Goal: Information Seeking & Learning: Learn about a topic

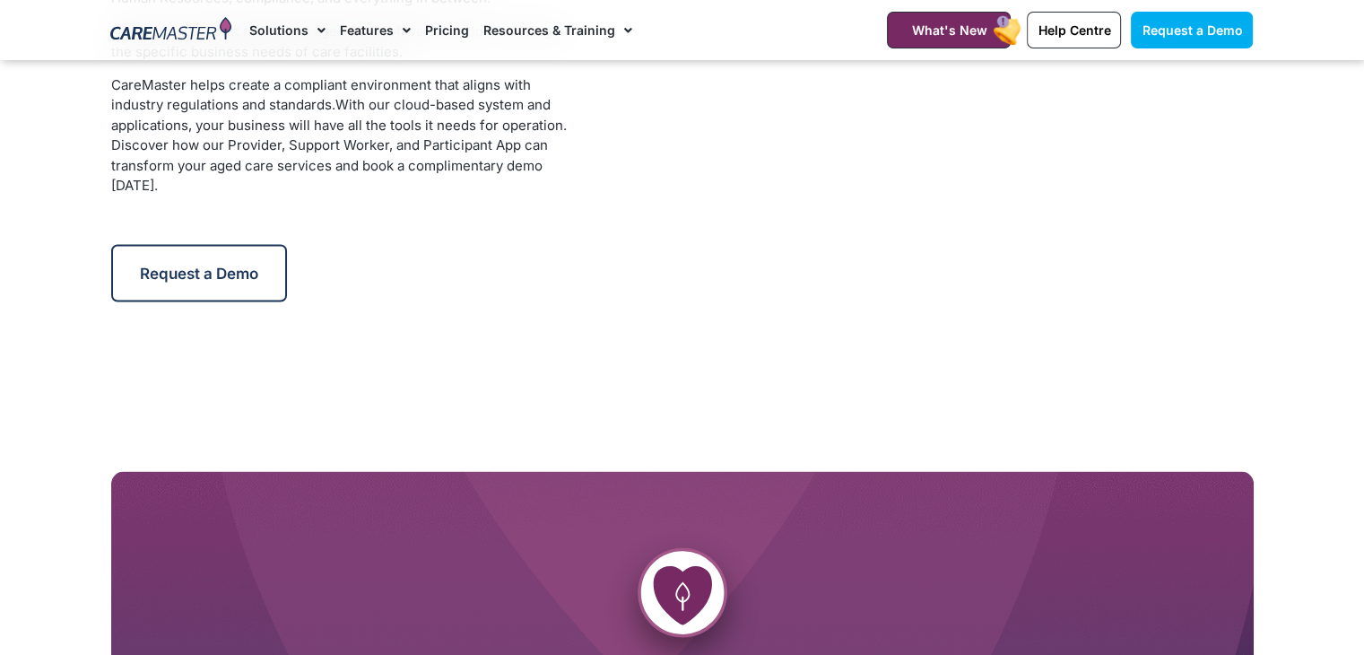
scroll to position [3445, 0]
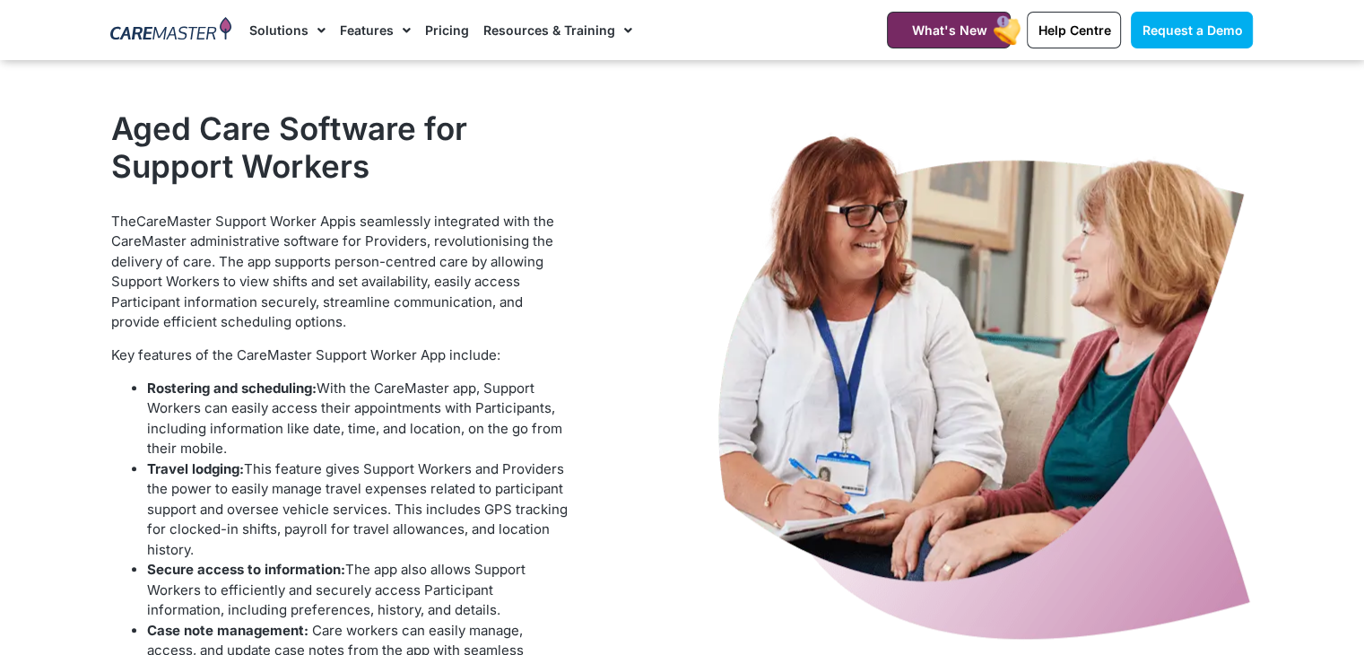
scroll to position [1590, 0]
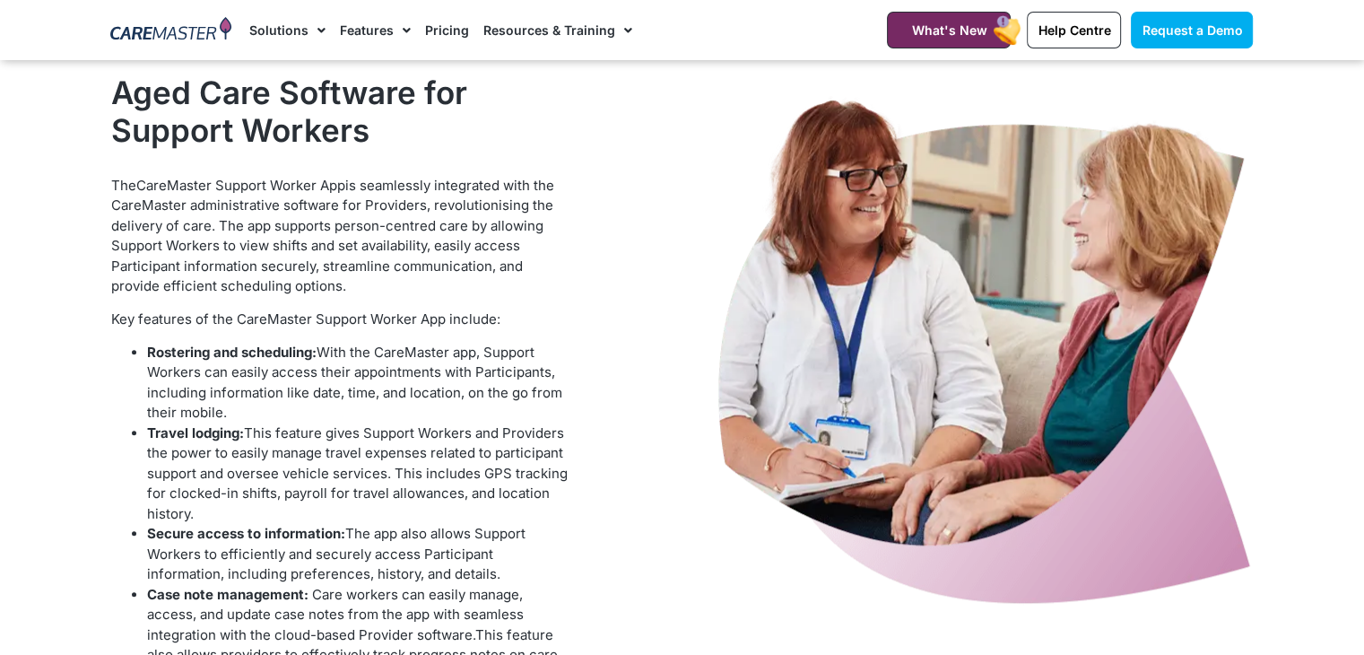
click at [464, 152] on div "Aged Care Software for Support Workers" at bounding box center [341, 116] width 461 height 84
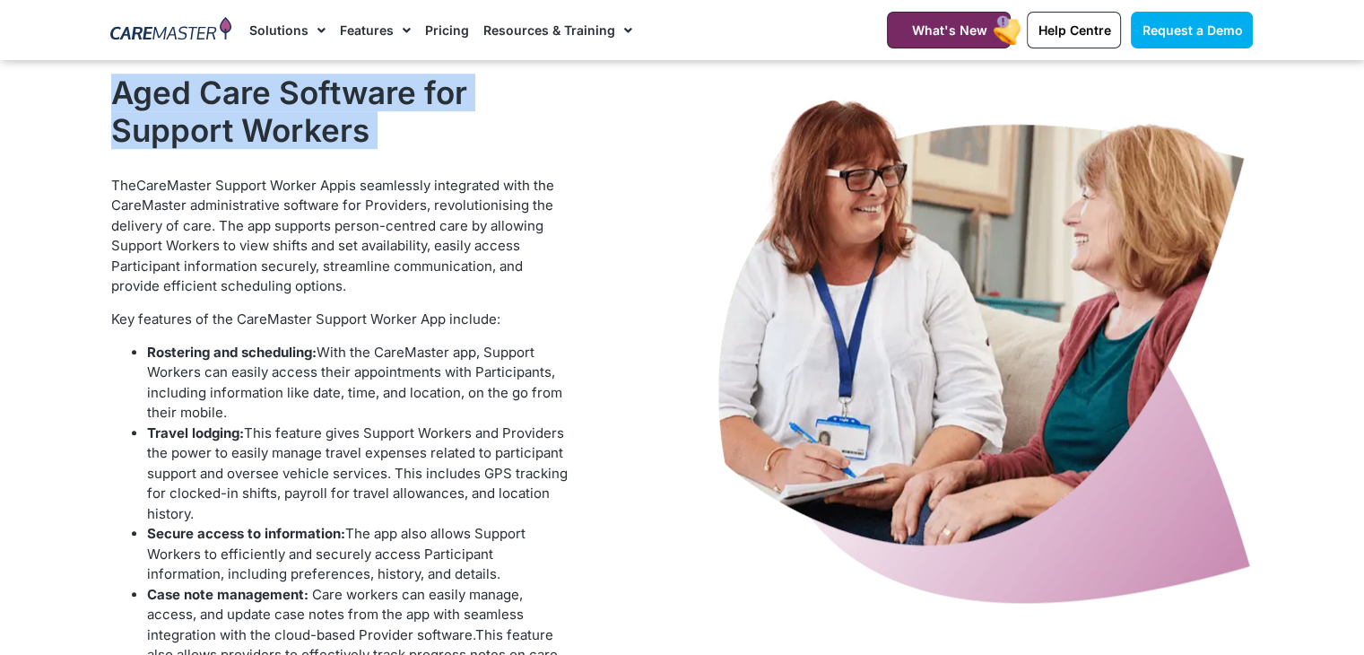
click at [464, 152] on div "Aged Care Software for Support Workers" at bounding box center [341, 116] width 461 height 84
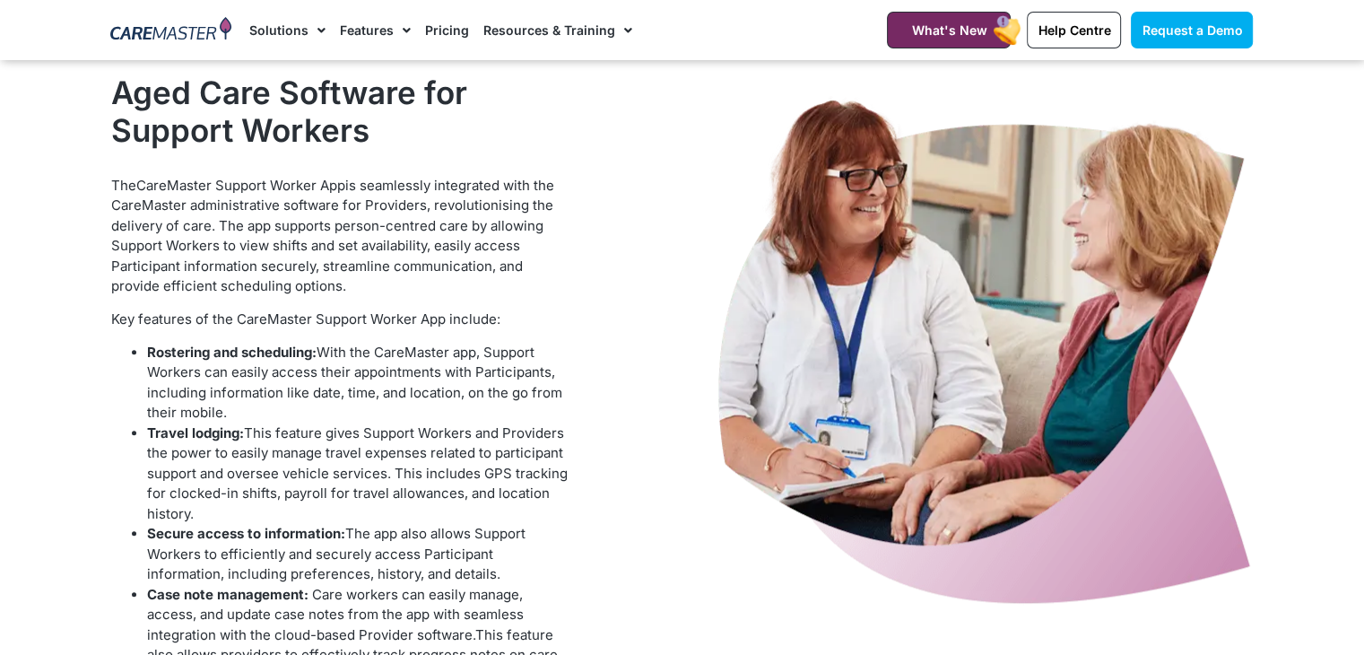
click at [440, 207] on p "The CareMaster Support Worker App is seamlessly integrated with the CareMaster …" at bounding box center [341, 236] width 461 height 121
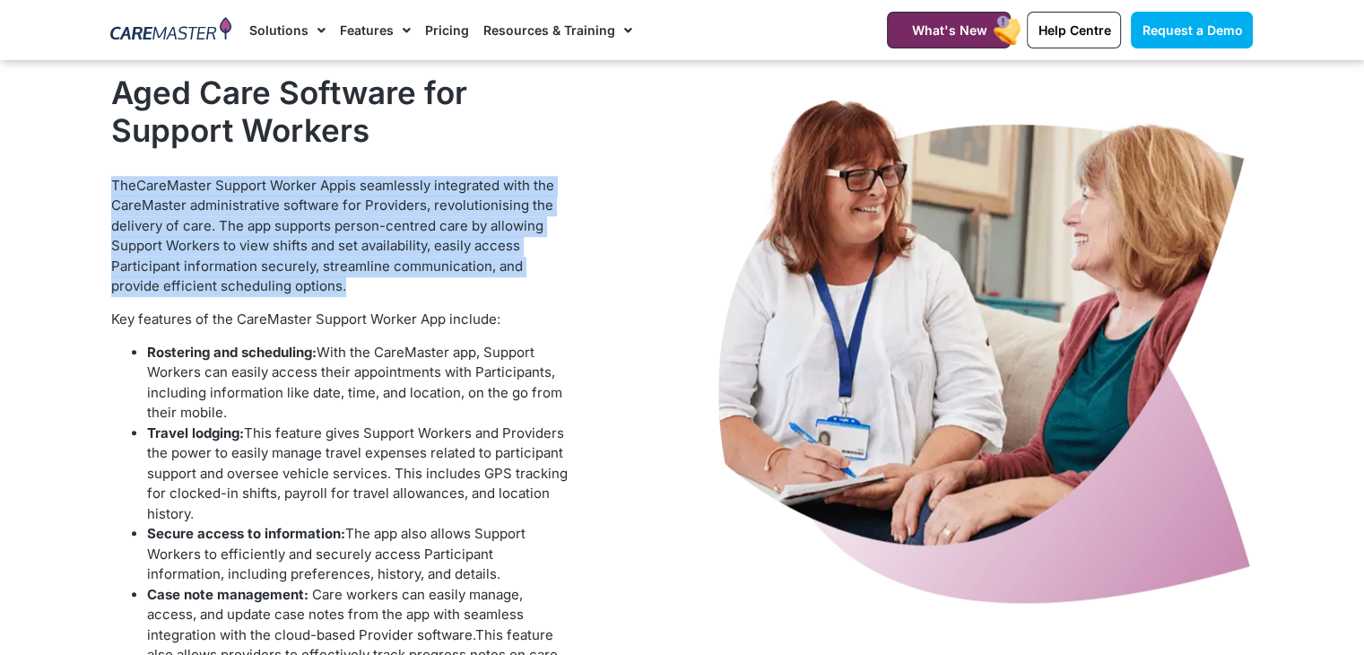
click at [440, 207] on p "The CareMaster Support Worker App is seamlessly integrated with the CareMaster …" at bounding box center [341, 236] width 461 height 121
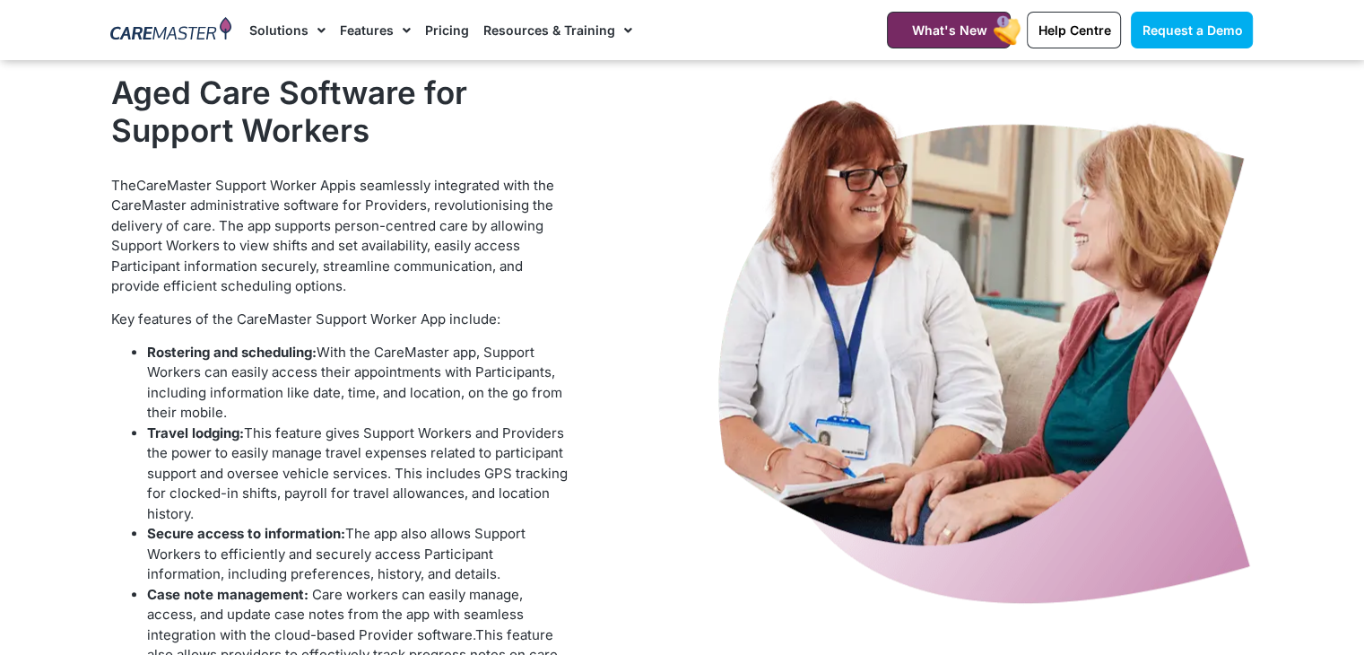
click at [386, 317] on span "Key features of the CareMaster Support Worker App include:" at bounding box center [305, 318] width 389 height 17
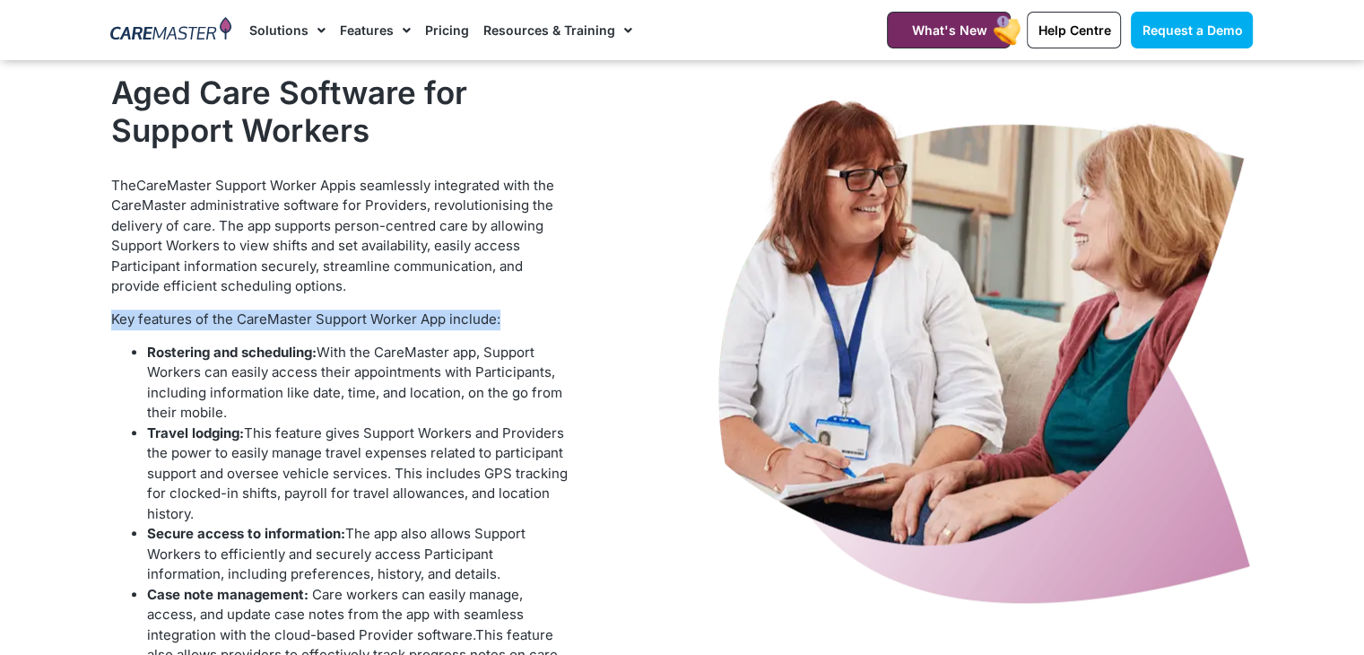
click at [386, 317] on span "Key features of the CareMaster Support Worker App include:" at bounding box center [305, 318] width 389 height 17
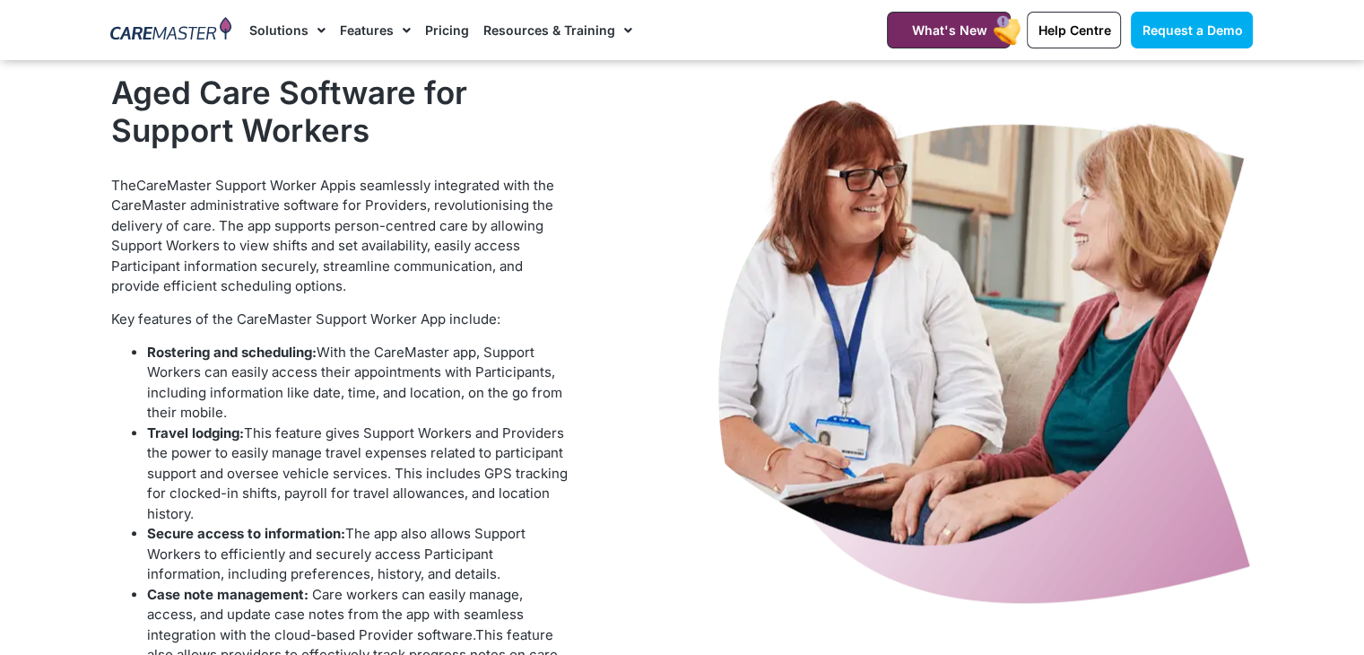
click at [338, 231] on p "The CareMaster Support Worker App is seamlessly integrated with the CareMaster …" at bounding box center [341, 236] width 461 height 121
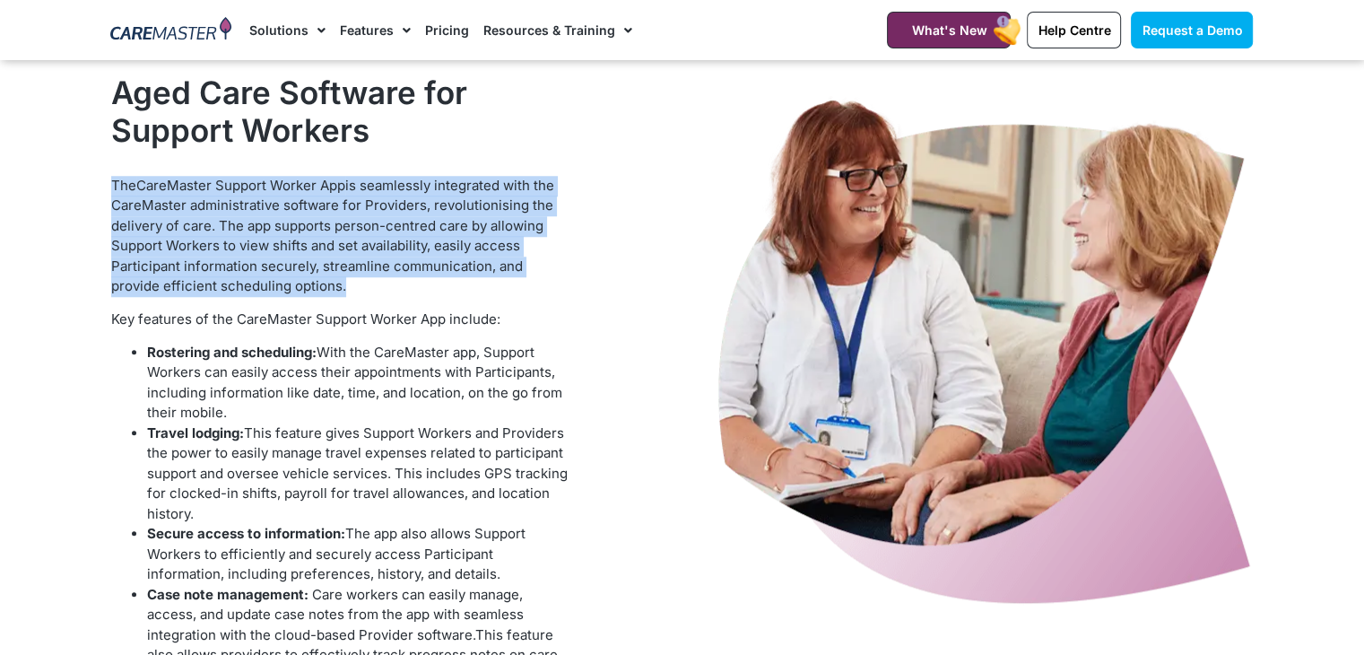
click at [338, 231] on p "The CareMaster Support Worker App is seamlessly integrated with the CareMaster …" at bounding box center [341, 236] width 461 height 121
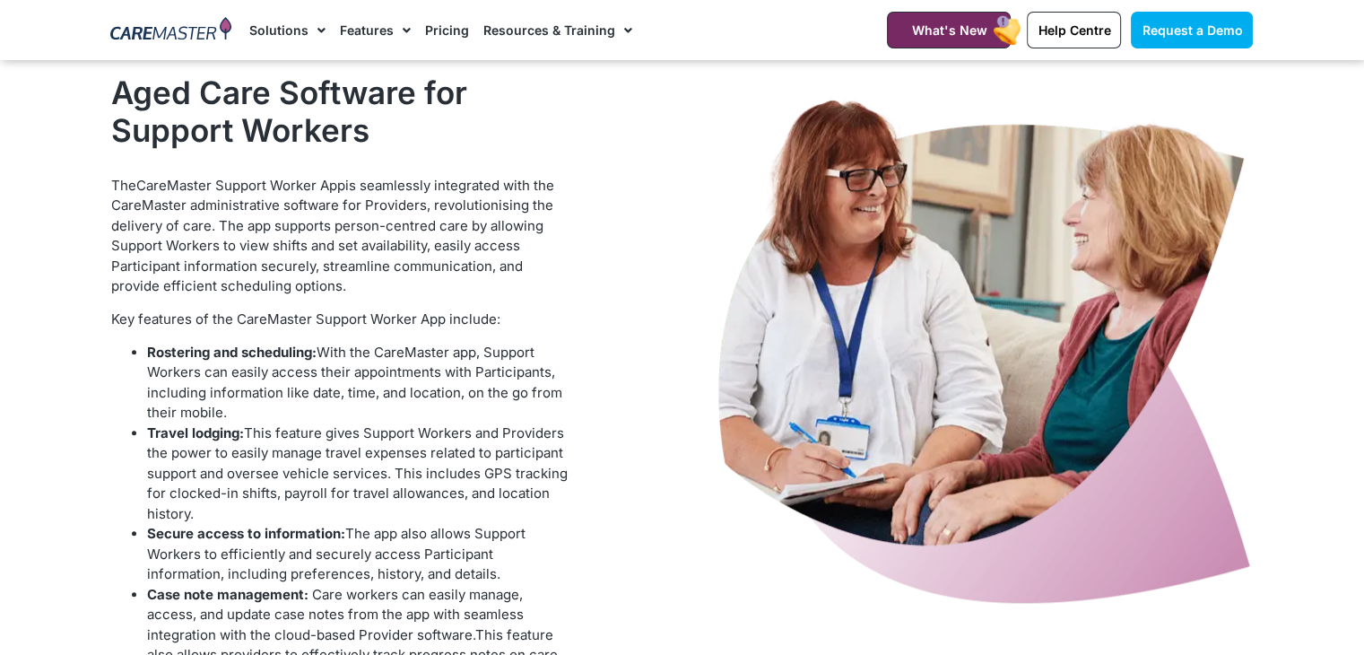
click at [292, 350] on b "Rostering and scheduling:" at bounding box center [232, 352] width 170 height 17
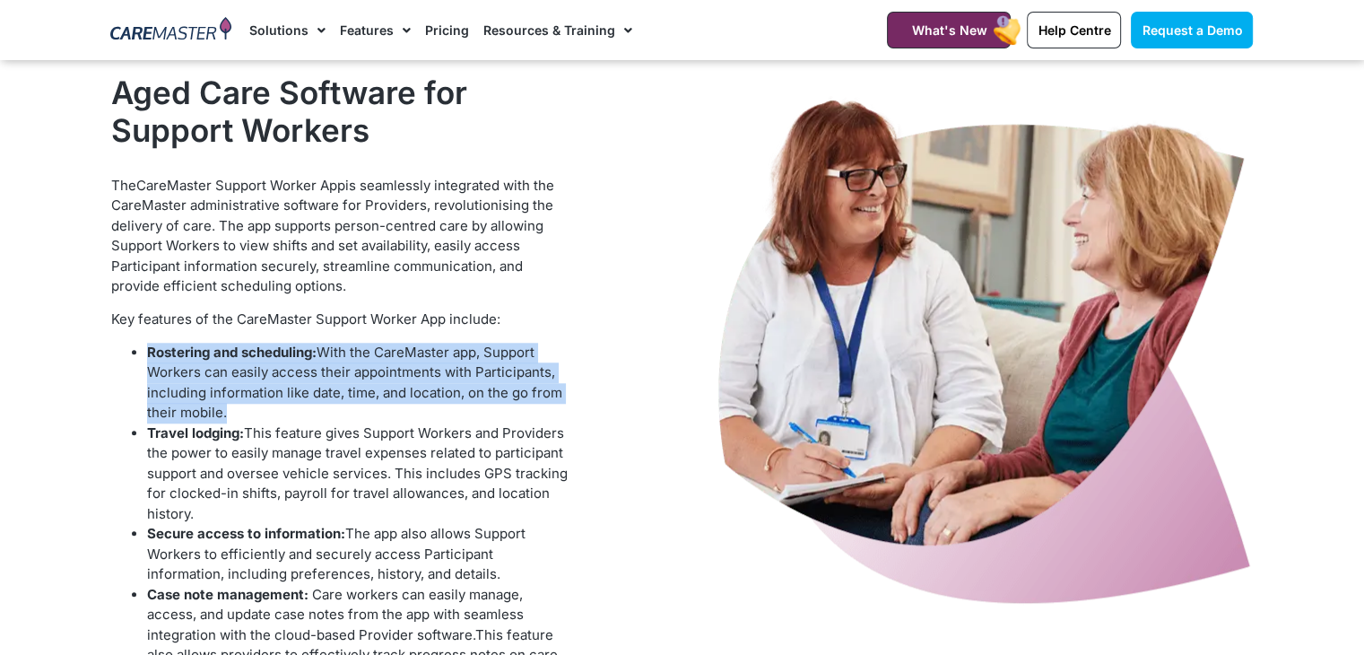
click at [292, 350] on b "Rostering and scheduling:" at bounding box center [232, 352] width 170 height 17
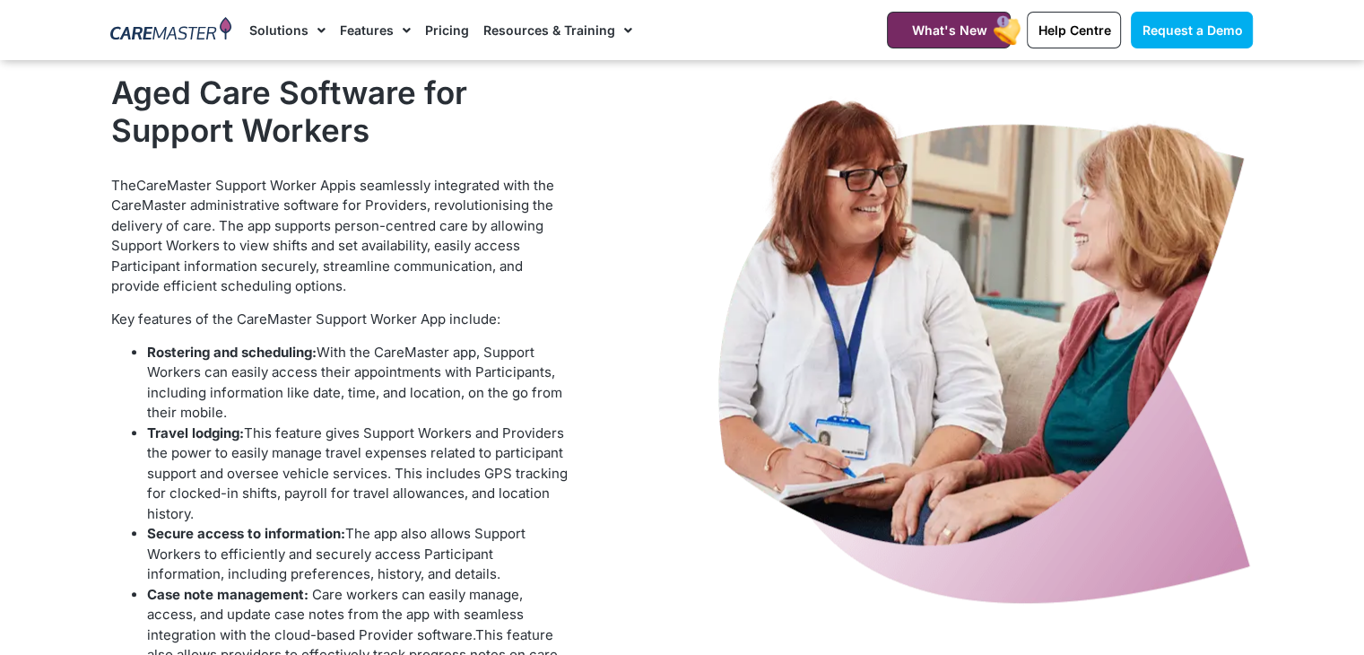
click at [303, 440] on li "Travel lodging: This feature gives Support Workers and Providers the power to e…" at bounding box center [359, 473] width 425 height 101
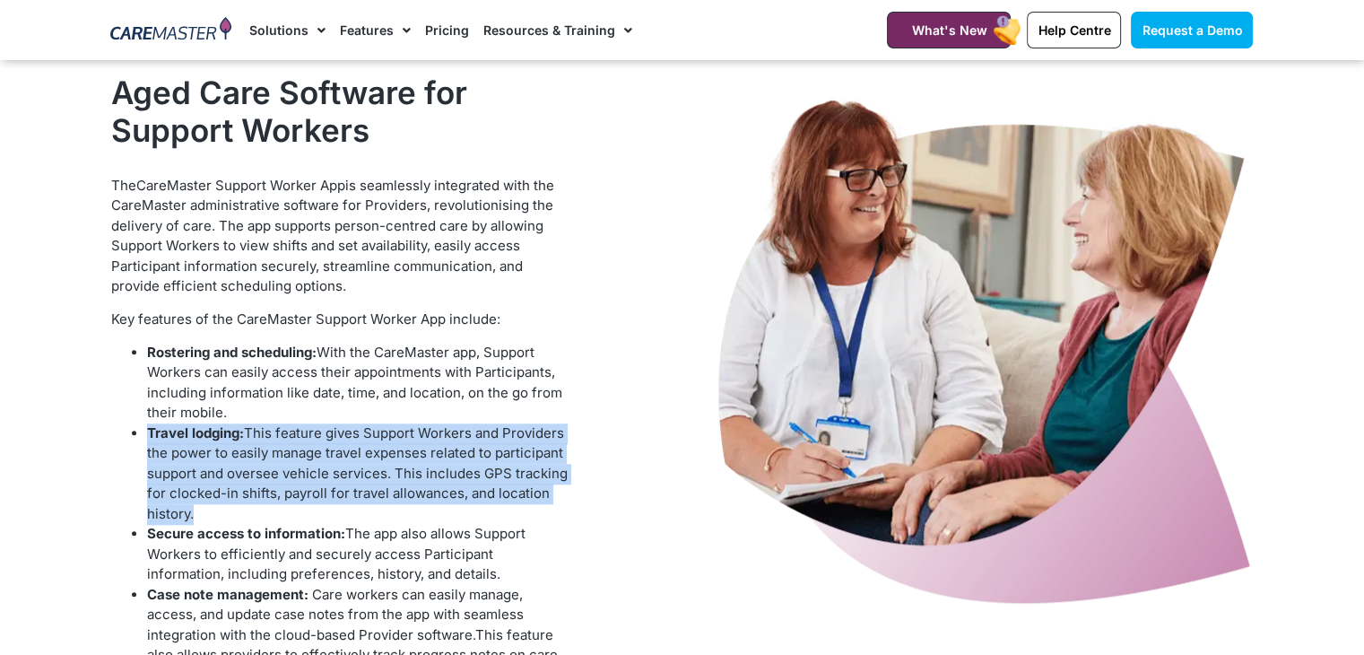
click at [303, 440] on li "Travel lodging: This feature gives Support Workers and Providers the power to e…" at bounding box center [359, 473] width 425 height 101
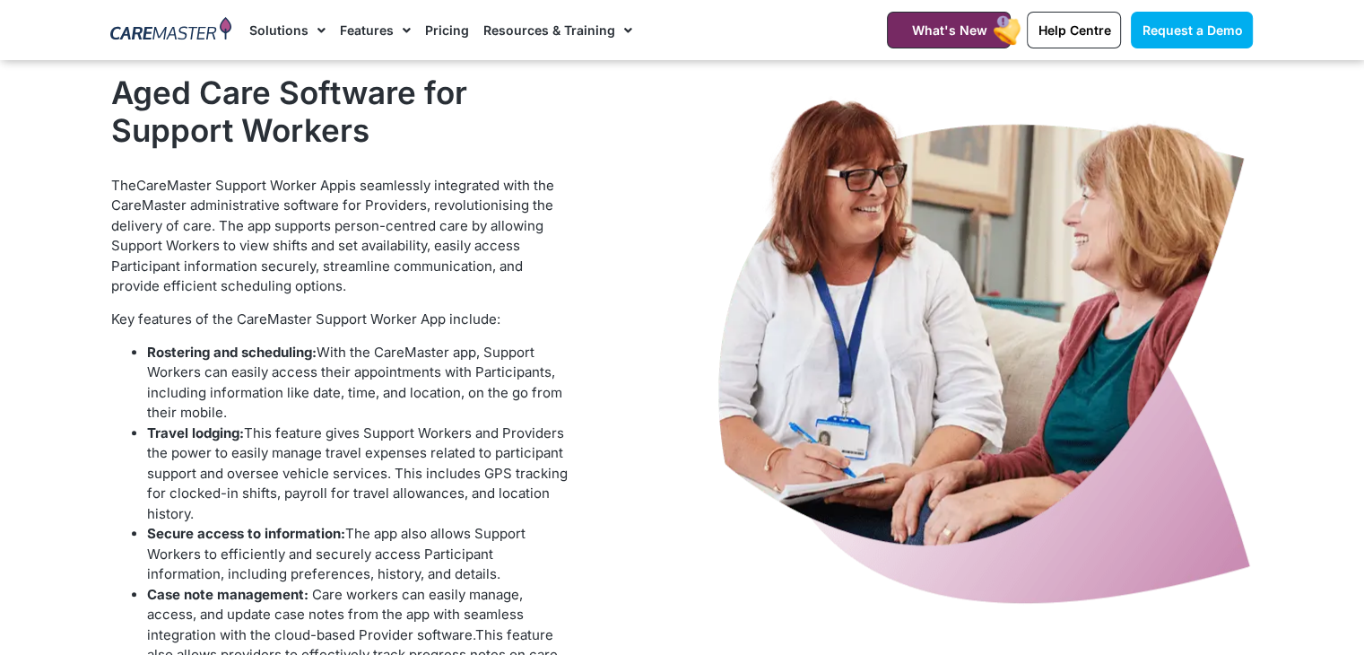
click at [304, 120] on h2 "Aged Care Software for Support Workers" at bounding box center [341, 111] width 461 height 75
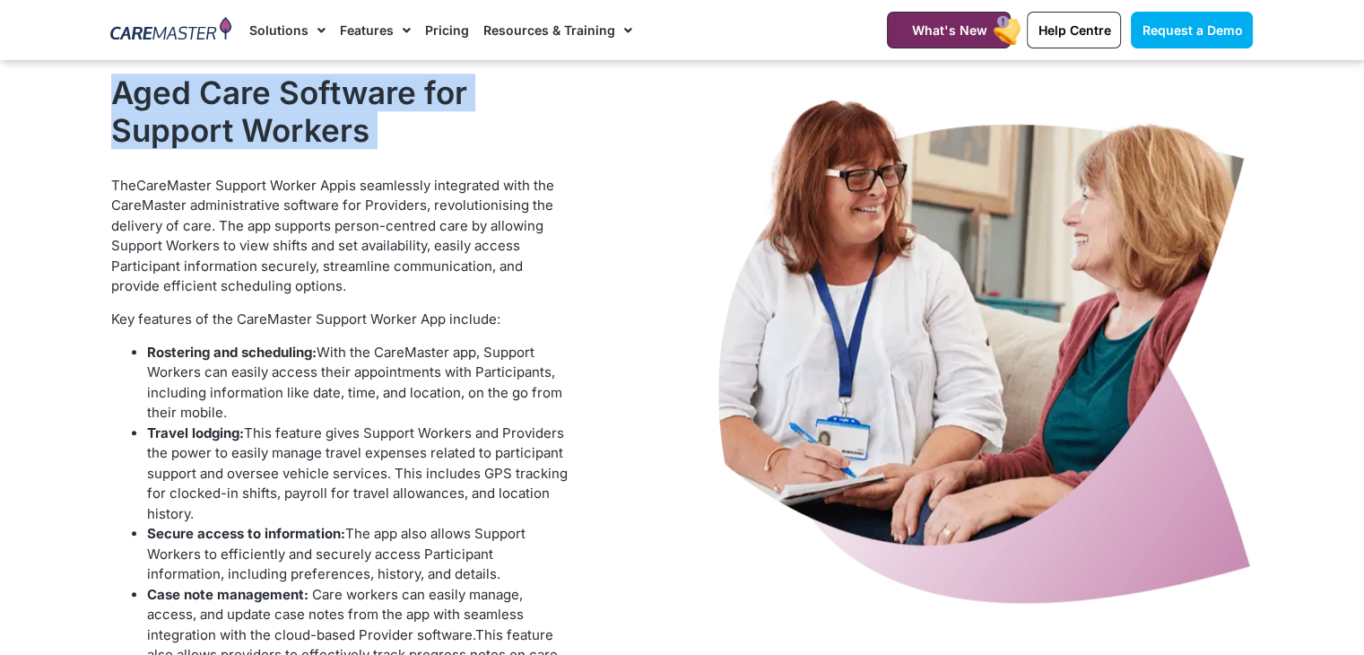
click at [304, 120] on h2 "Aged Care Software for Support Workers" at bounding box center [341, 111] width 461 height 75
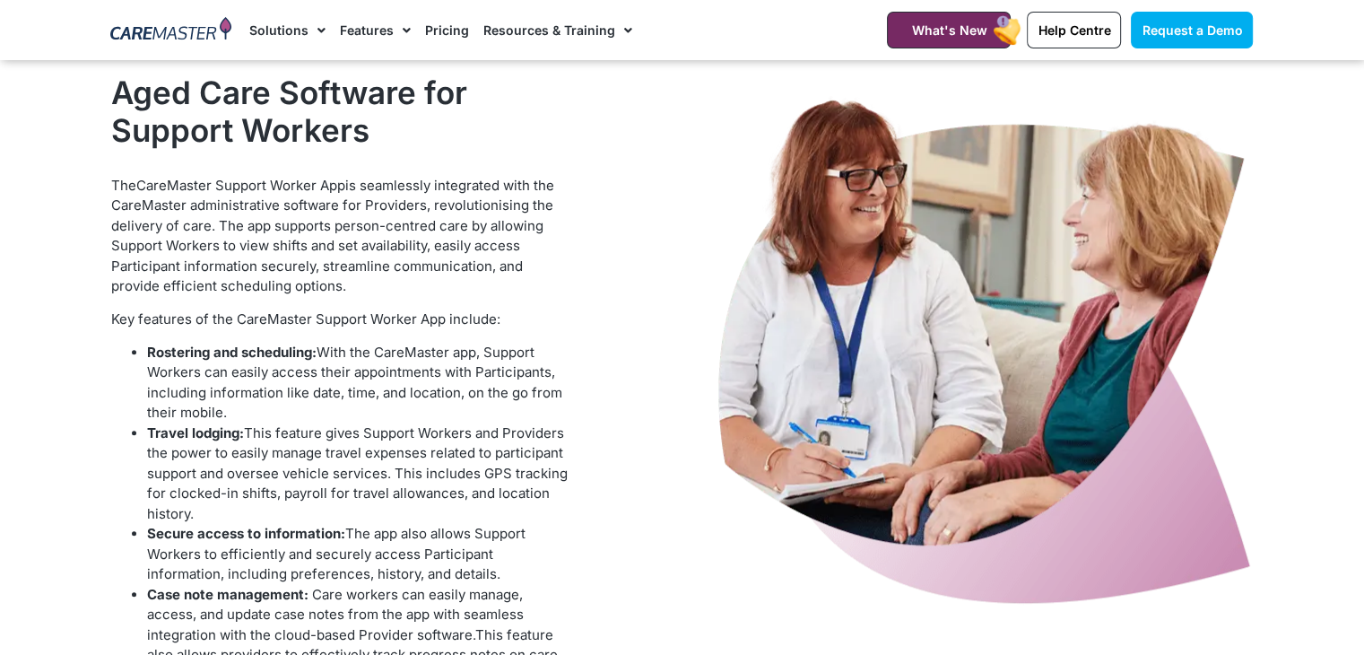
click at [336, 343] on li "Rostering and scheduling: With the CareMaster app, Support Workers can easily a…" at bounding box center [359, 383] width 425 height 81
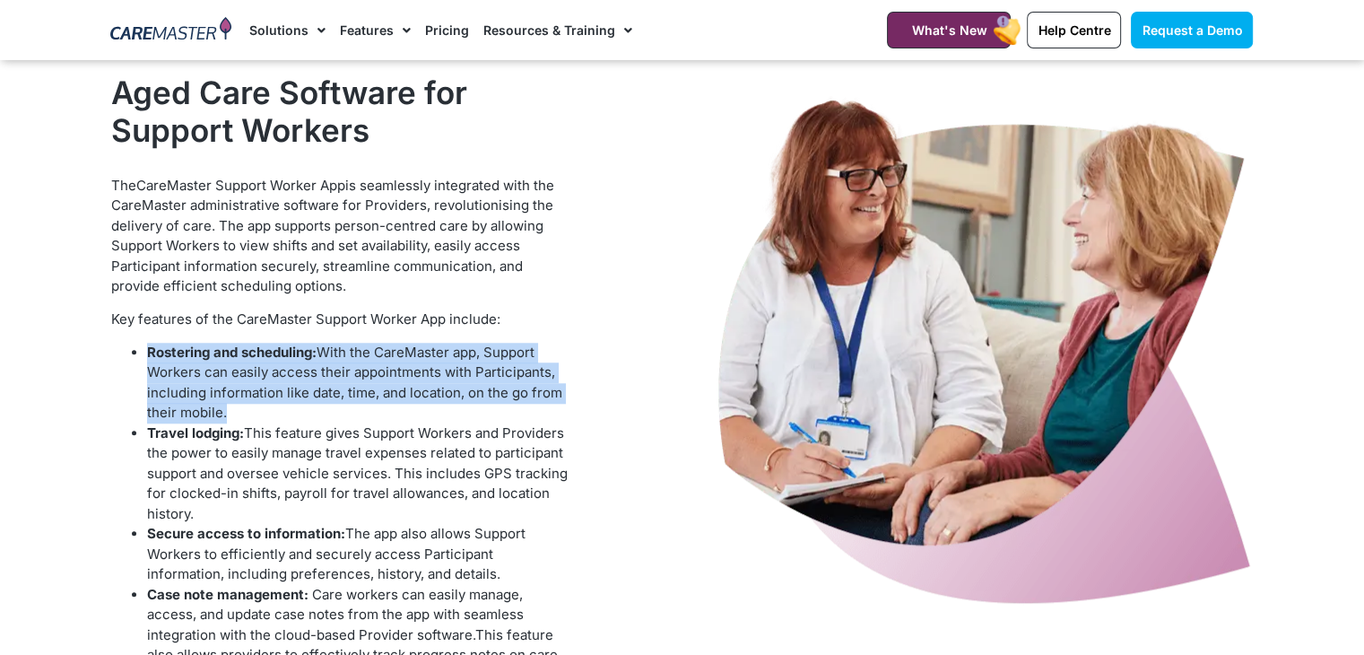
click at [336, 343] on li "Rostering and scheduling: With the CareMaster app, Support Workers can easily a…" at bounding box center [359, 383] width 425 height 81
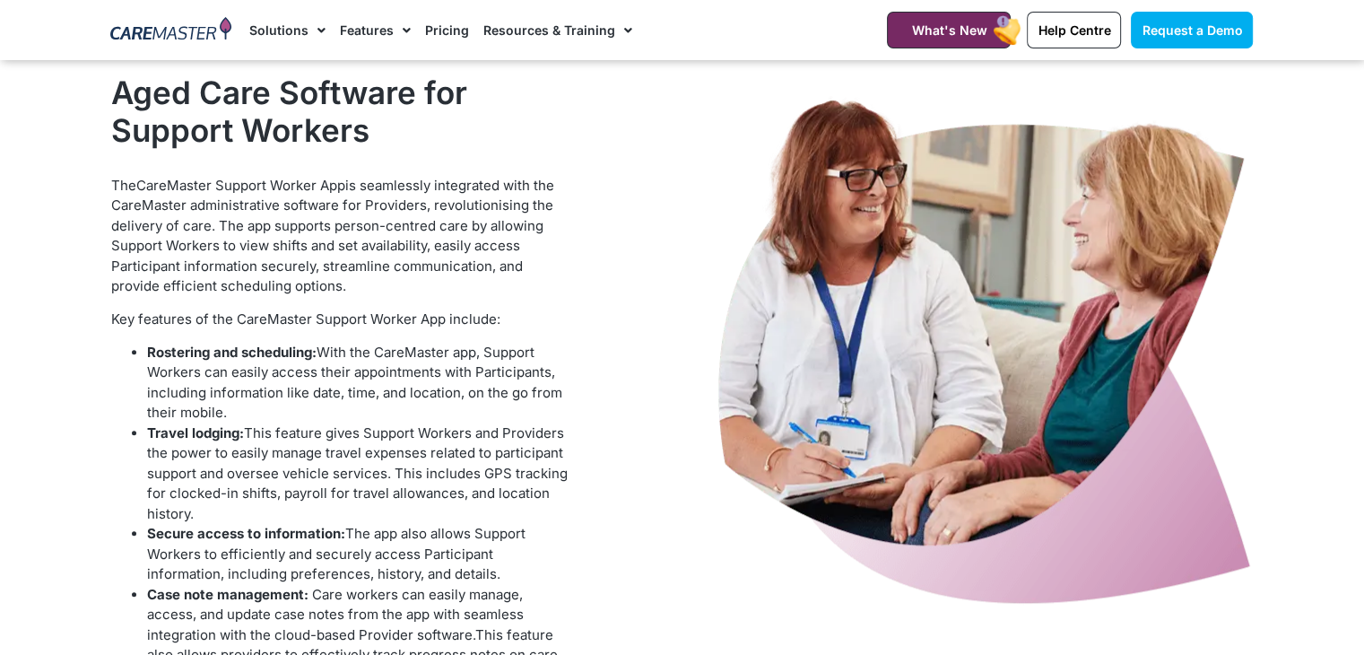
click at [535, 300] on div "The CareMaster Support Worker App is seamlessly integrated with the CareMaster …" at bounding box center [341, 431] width 461 height 510
click at [423, 296] on div "The CareMaster Support Worker App is seamlessly integrated with the CareMaster …" at bounding box center [341, 431] width 461 height 510
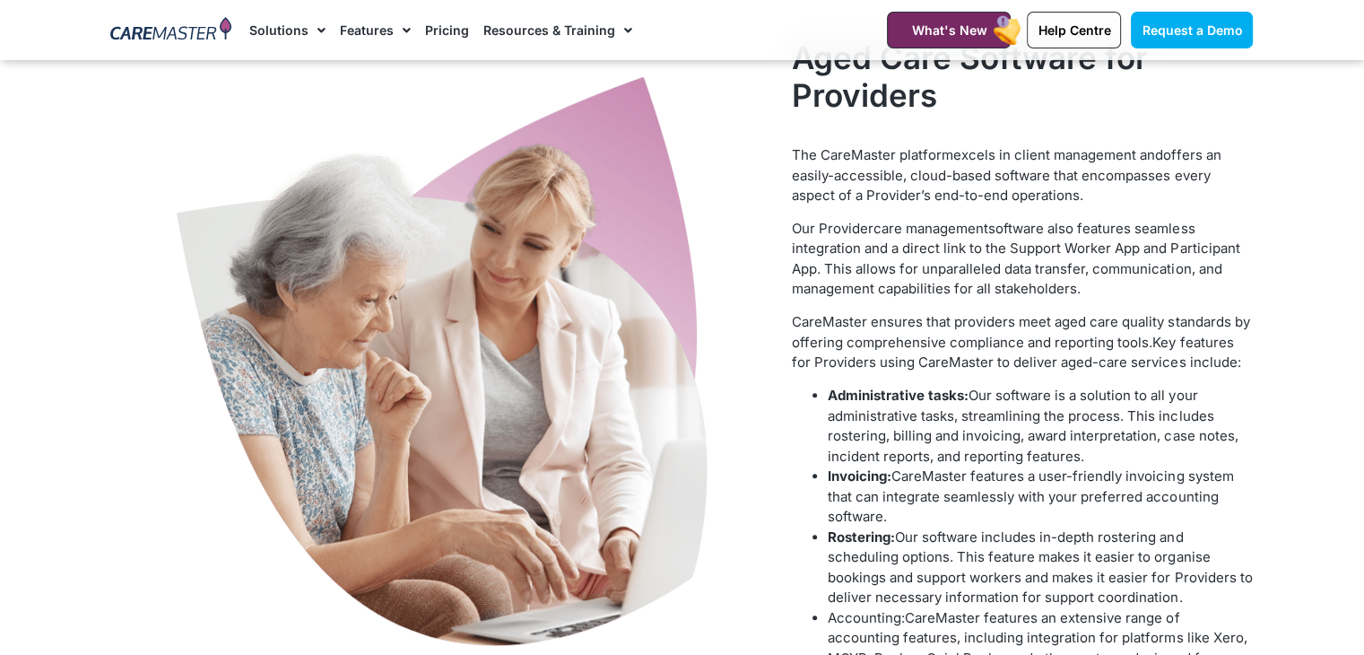
scroll to position [728, 0]
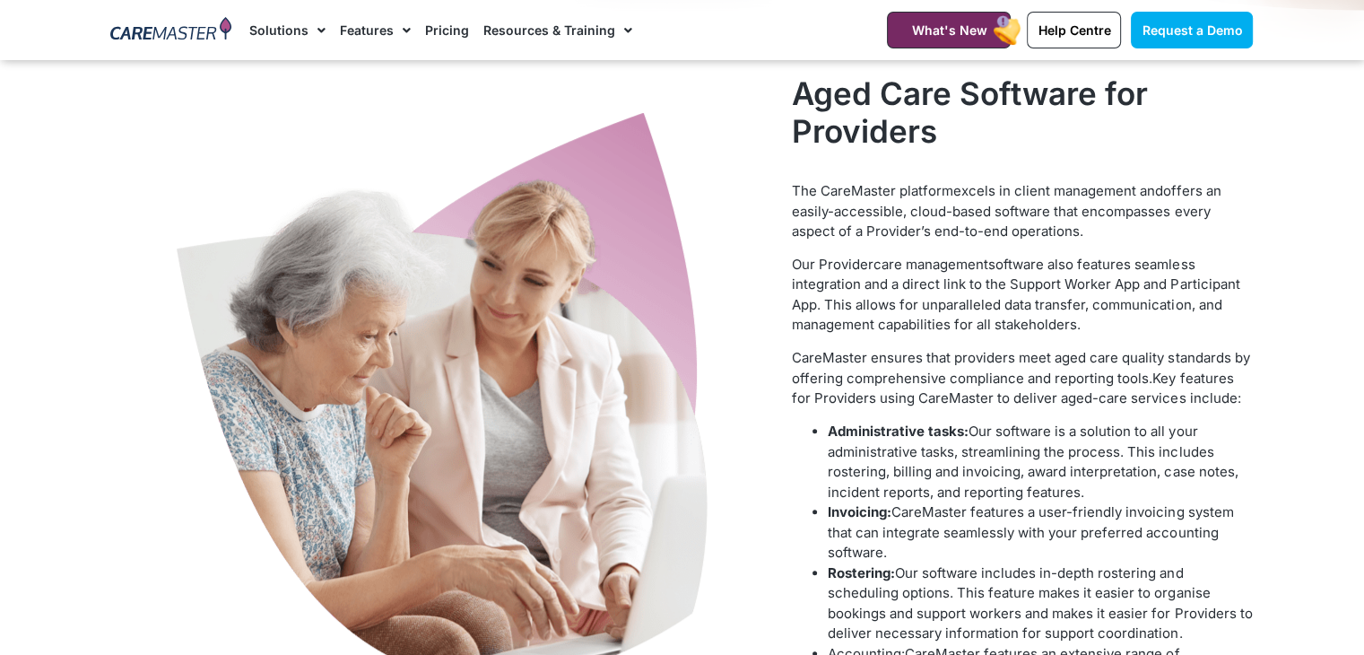
click at [898, 112] on h2 "Aged Care Software for Providers" at bounding box center [1022, 111] width 461 height 75
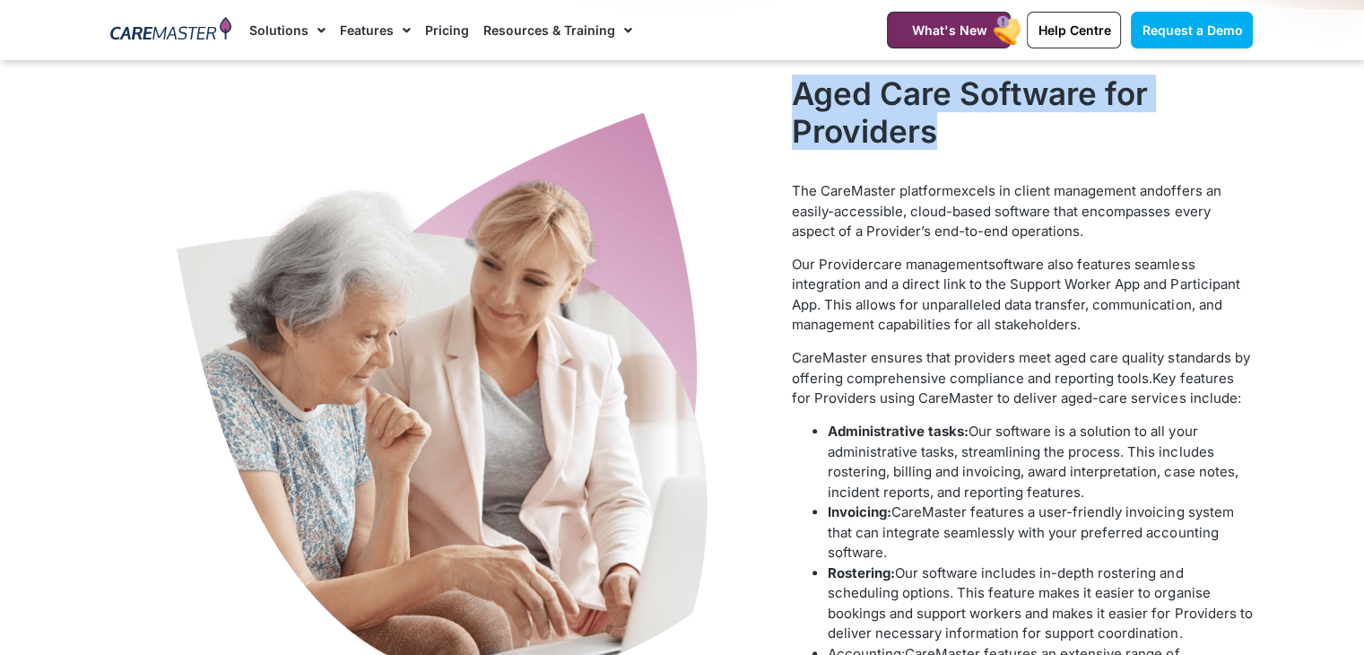
click at [898, 112] on h2 "Aged Care Software for Providers" at bounding box center [1022, 111] width 461 height 75
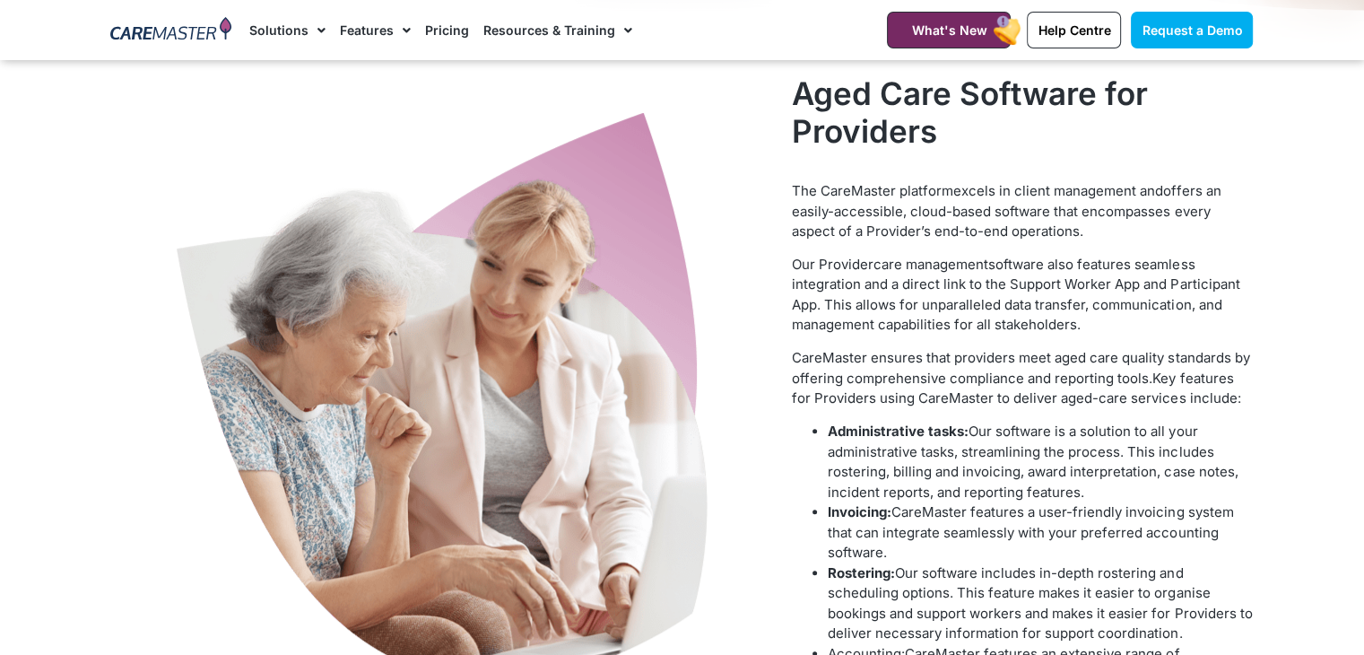
click at [906, 204] on span "offers an easily-accessible, cloud-based software that encompasses every aspect…" at bounding box center [1006, 210] width 429 height 57
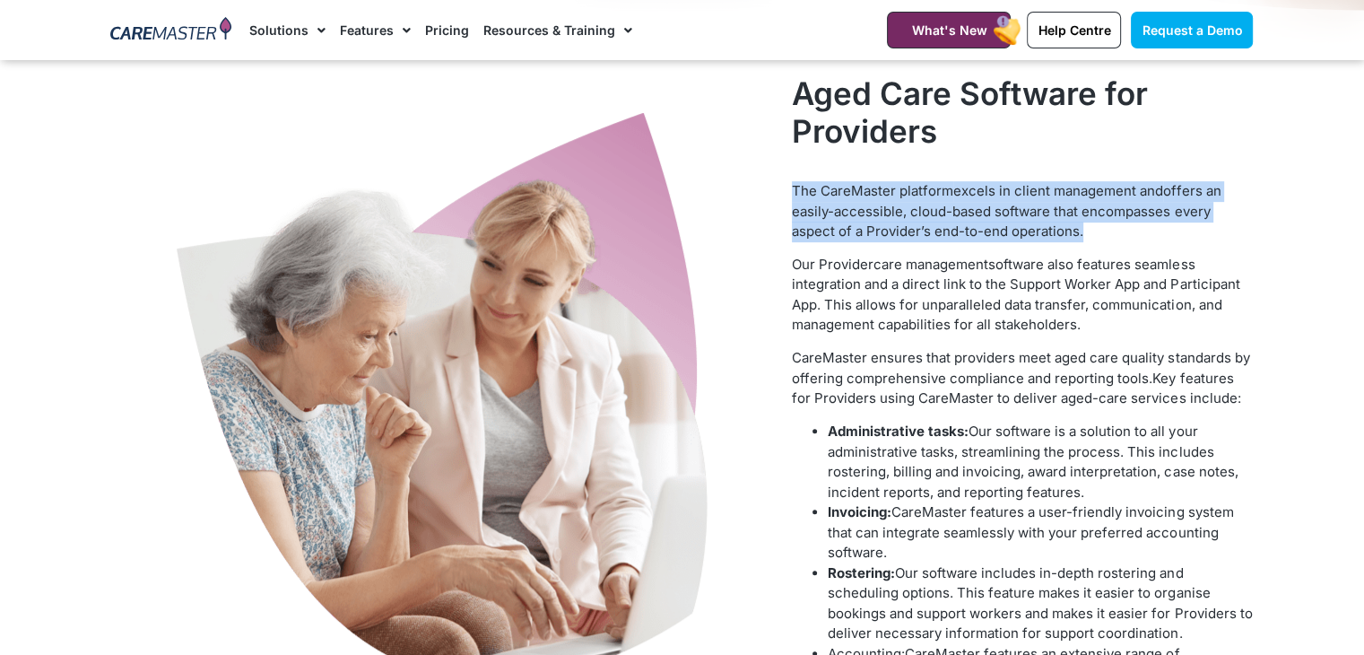
click at [906, 204] on span "offers an easily-accessible, cloud-based software that encompasses every aspect…" at bounding box center [1006, 210] width 429 height 57
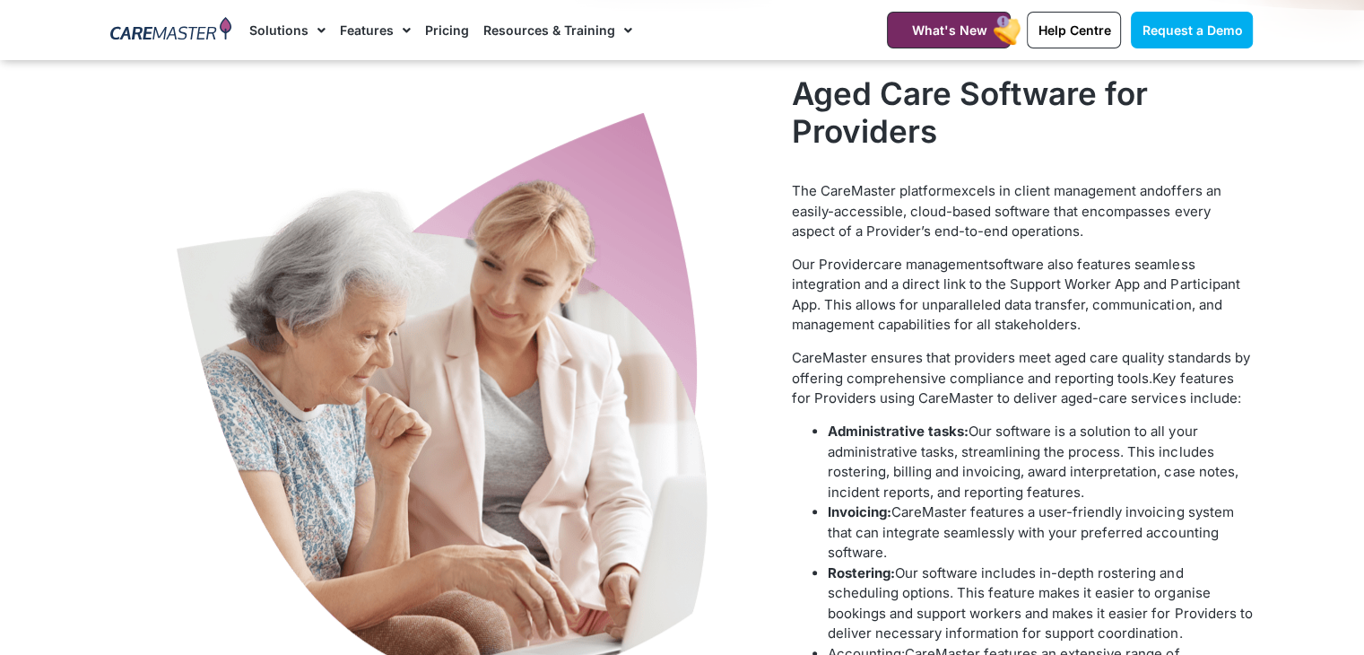
click at [1015, 300] on span "software also features seamless integration and a direct link to the Support Wo…" at bounding box center [1016, 295] width 448 height 78
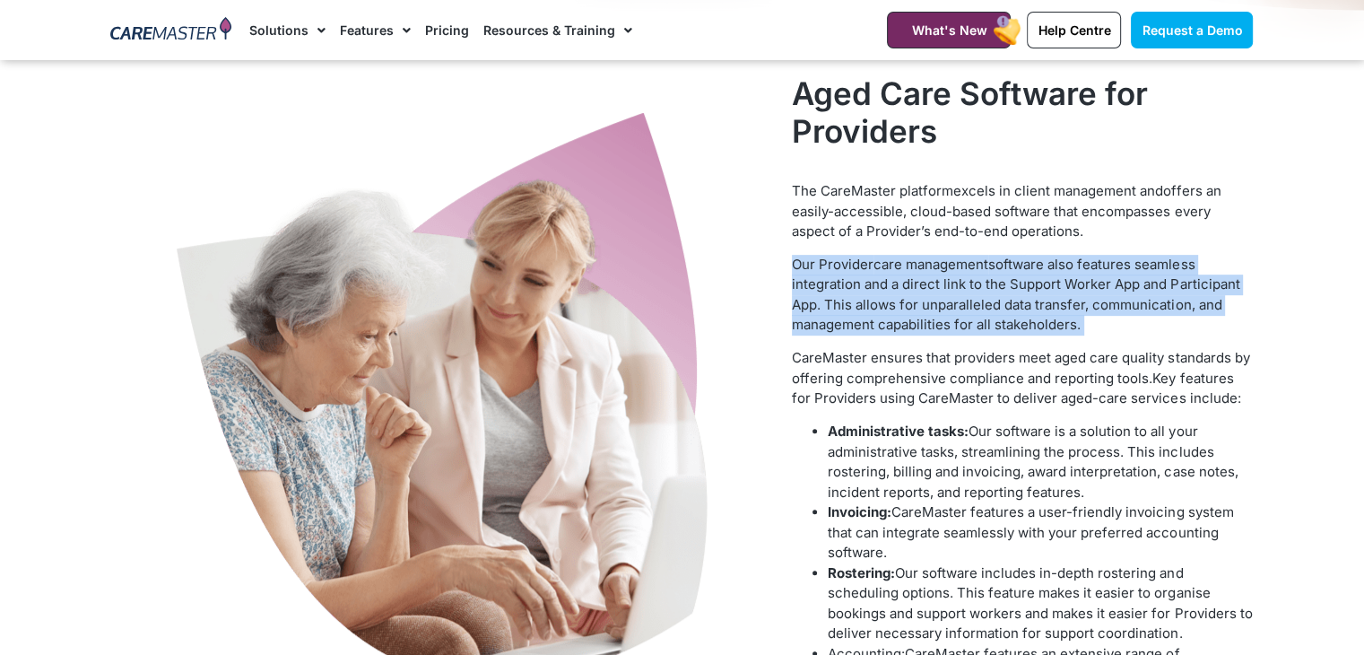
click at [1015, 300] on span "software also features seamless integration and a direct link to the Support Wo…" at bounding box center [1016, 295] width 448 height 78
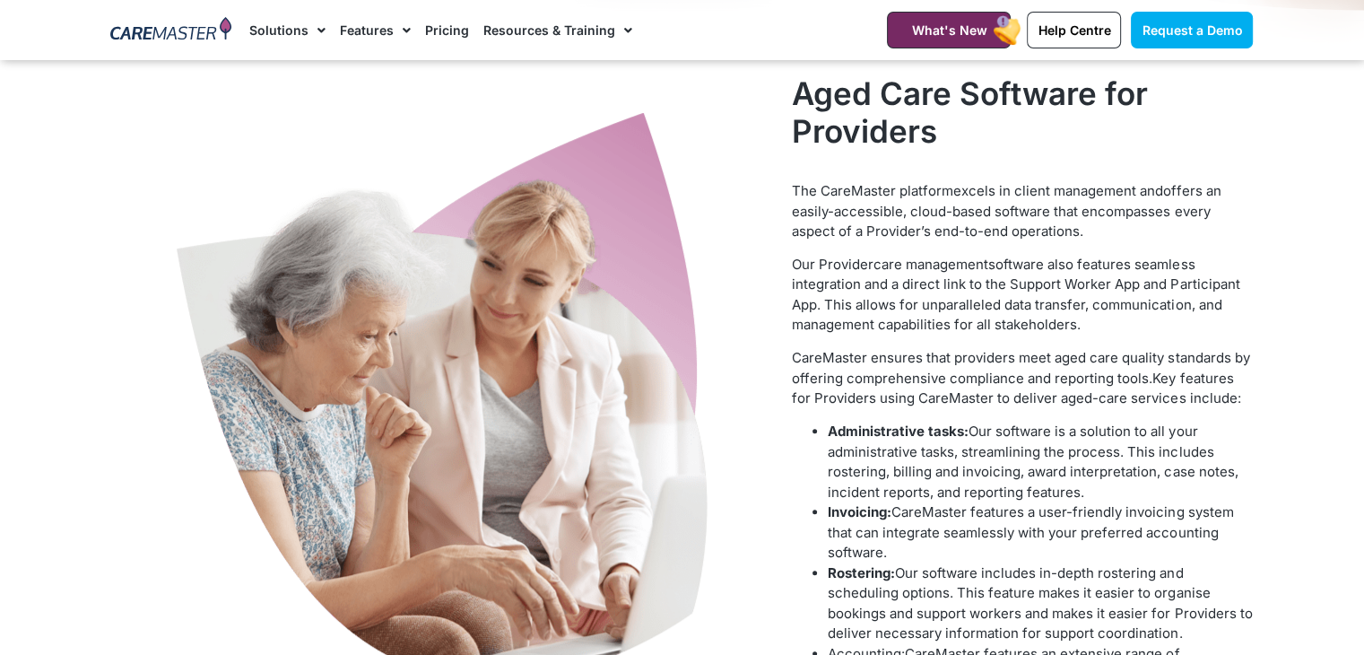
click at [1006, 357] on p "CareMaster ensures that providers meet aged care quality standards by offering …" at bounding box center [1022, 378] width 461 height 61
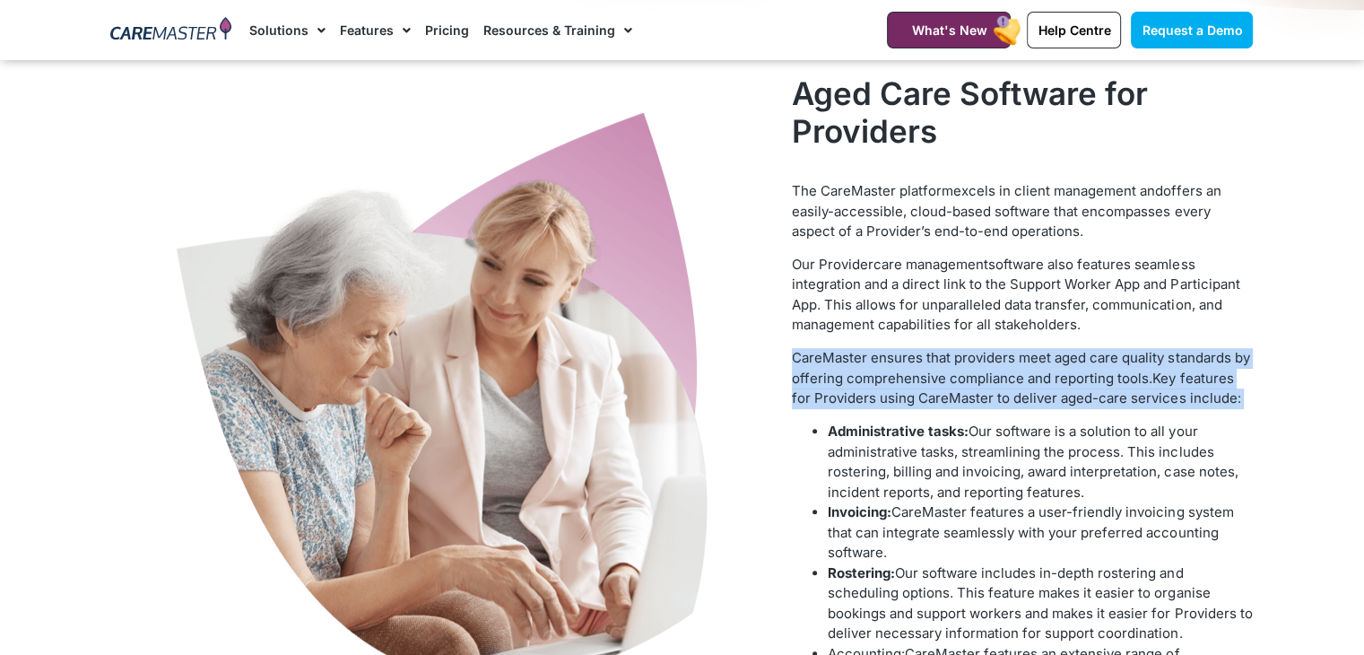
click at [1006, 357] on p "CareMaster ensures that providers meet aged care quality standards by offering …" at bounding box center [1022, 378] width 461 height 61
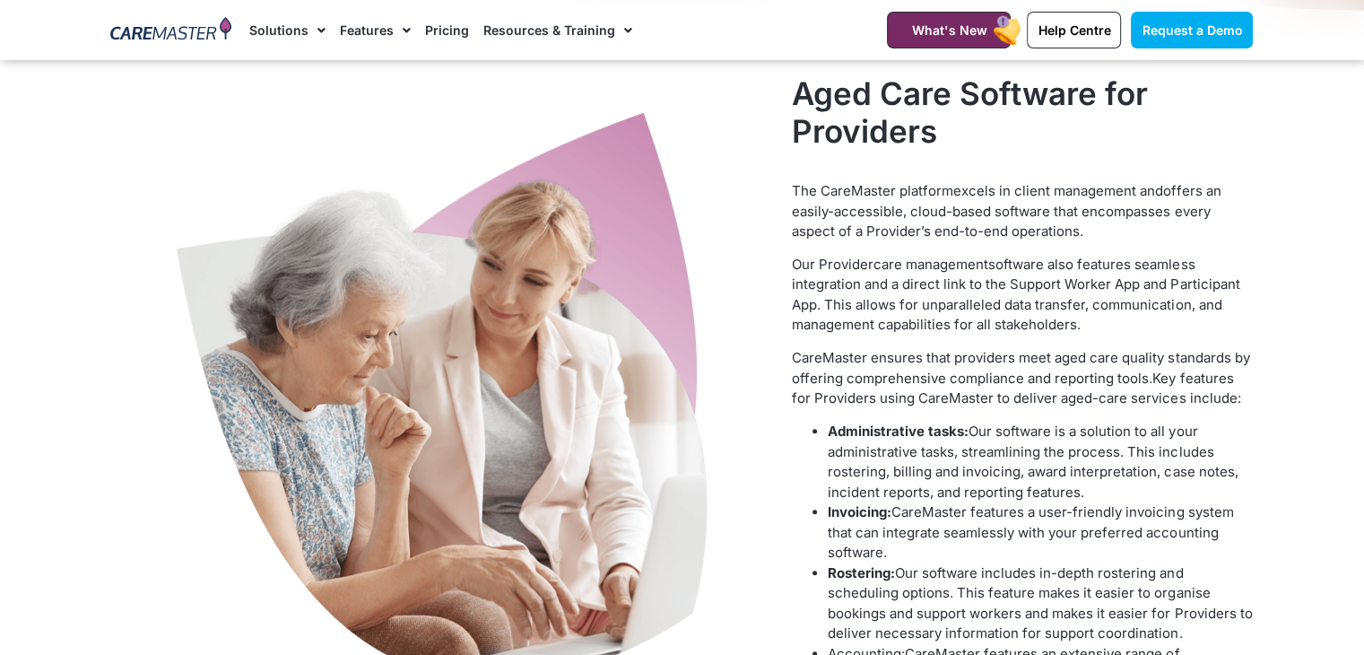
click at [1026, 437] on span "Our software is a solution to all your administrative tasks, streamlining the p…" at bounding box center [1033, 461] width 410 height 78
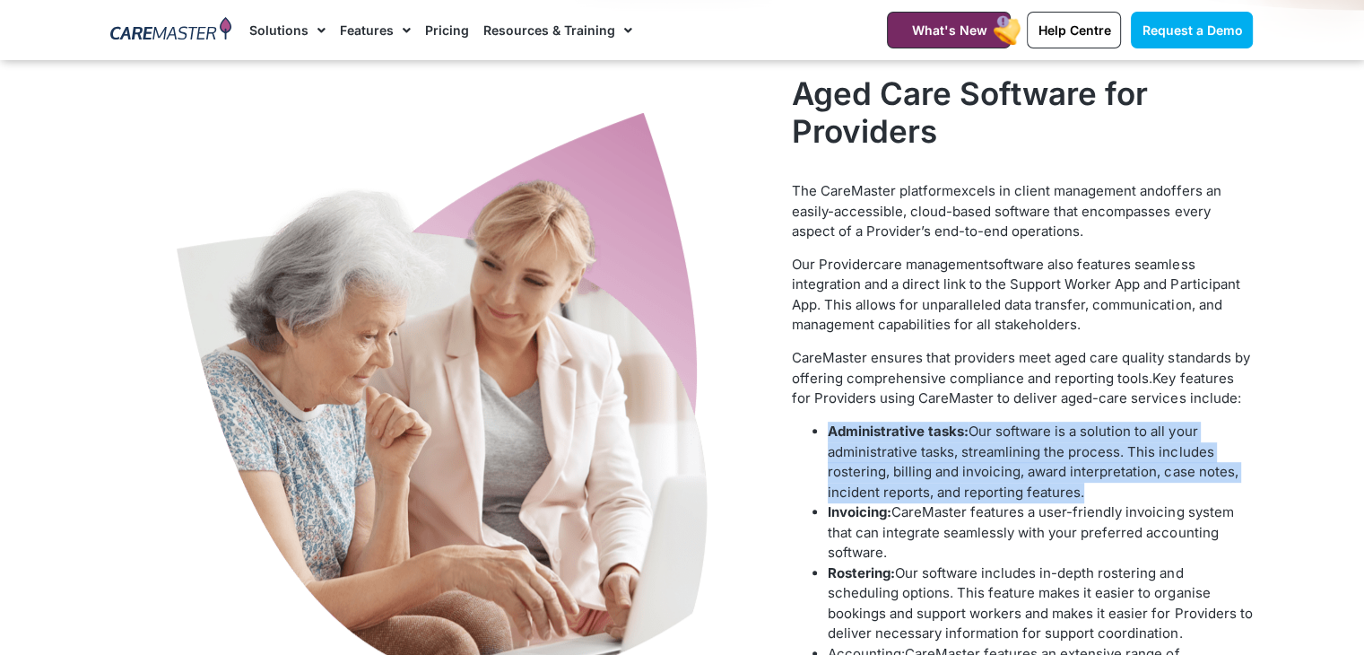
click at [1026, 437] on span "Our software is a solution to all your administrative tasks, streamlining the p…" at bounding box center [1033, 461] width 410 height 78
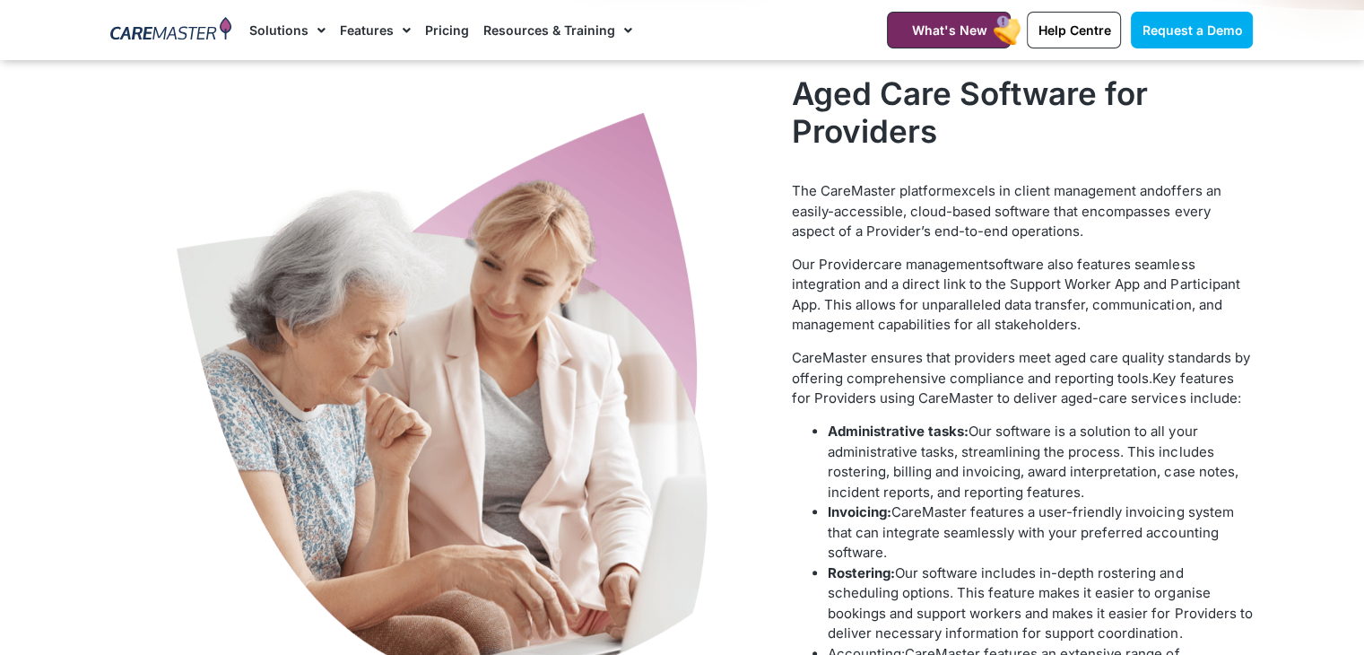
click at [1032, 533] on span "CareMaster features a user-friendly invoicing system that can integrate seamles…" at bounding box center [1030, 531] width 405 height 57
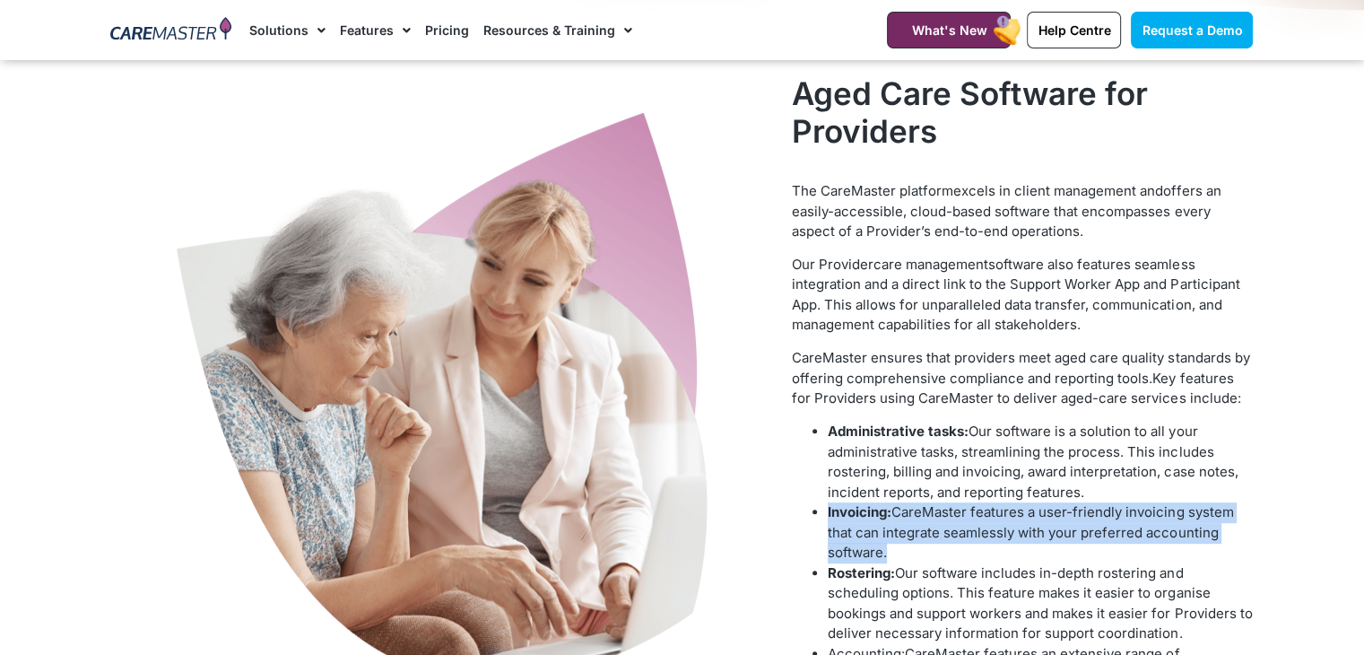
click at [1032, 533] on span "CareMaster features a user-friendly invoicing system that can integrate seamles…" at bounding box center [1030, 531] width 405 height 57
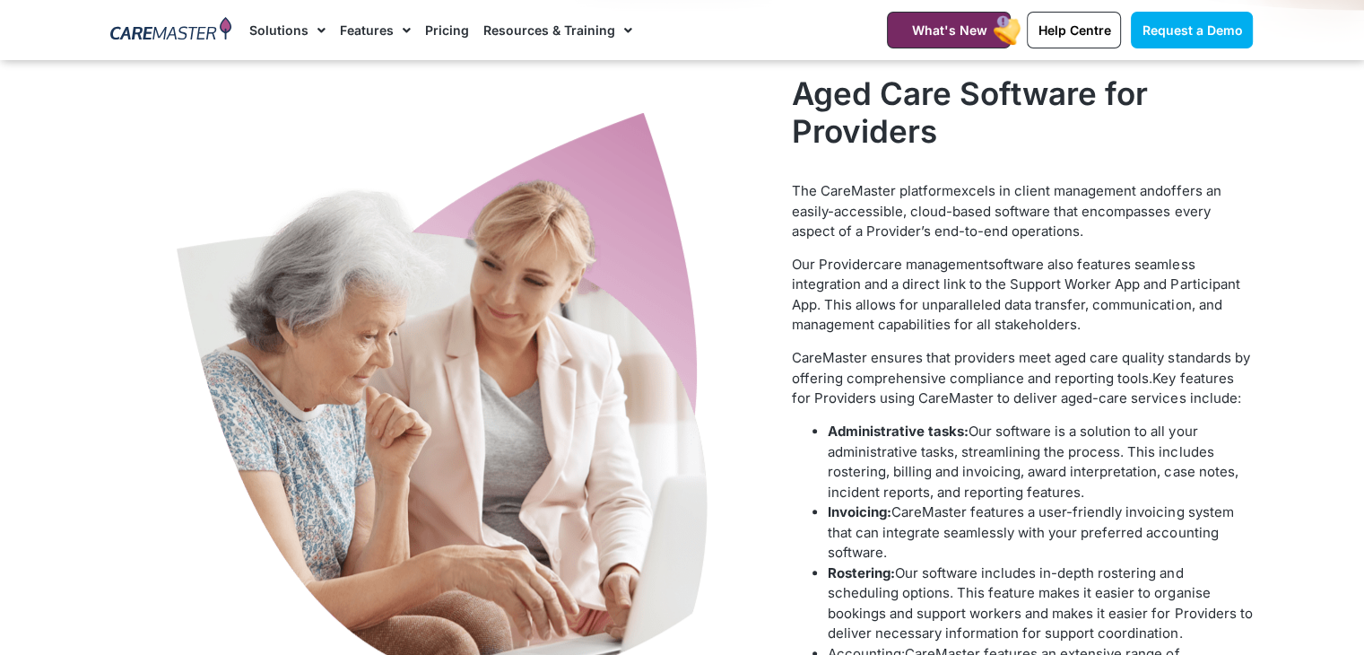
click at [1028, 611] on span "Our software includes in-depth rostering and scheduling options. This feature m…" at bounding box center [1040, 603] width 424 height 78
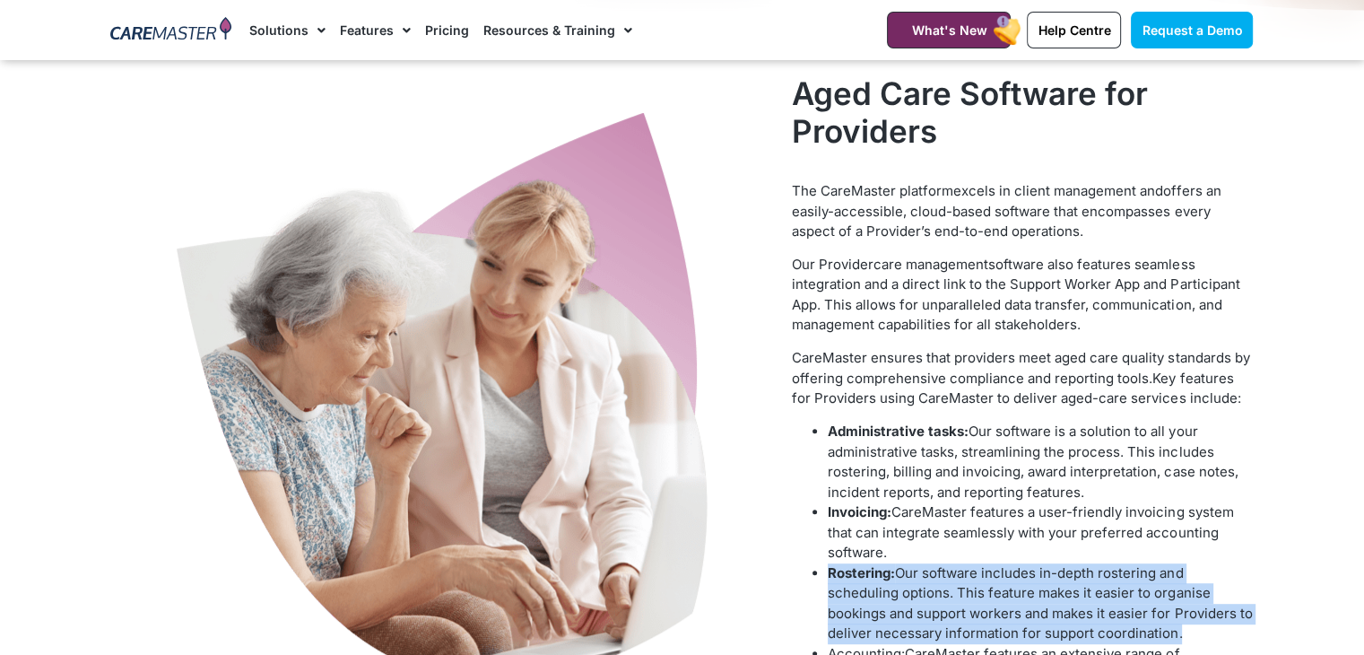
click at [1028, 611] on span "Our software includes in-depth rostering and scheduling options. This feature m…" at bounding box center [1040, 603] width 424 height 78
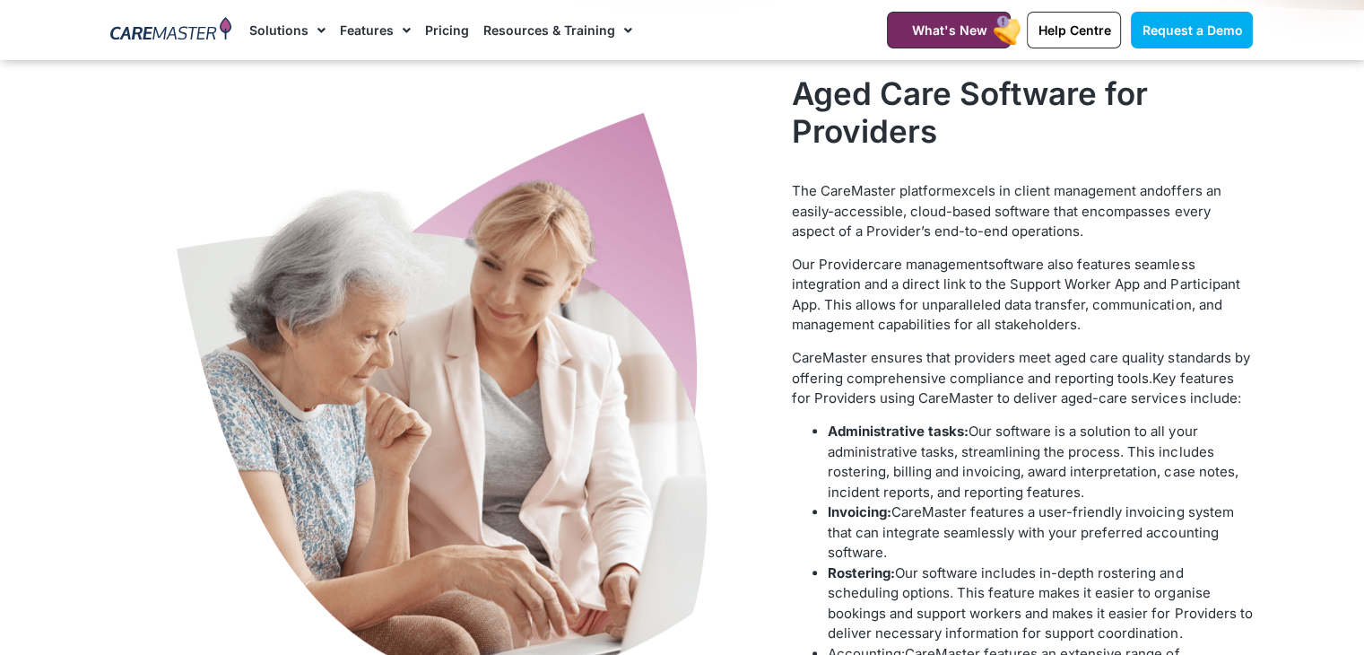
click at [930, 116] on h2 "Aged Care Software for Providers" at bounding box center [1022, 111] width 461 height 75
click at [910, 118] on h2 "Aged Care Software for Providers" at bounding box center [1022, 111] width 461 height 75
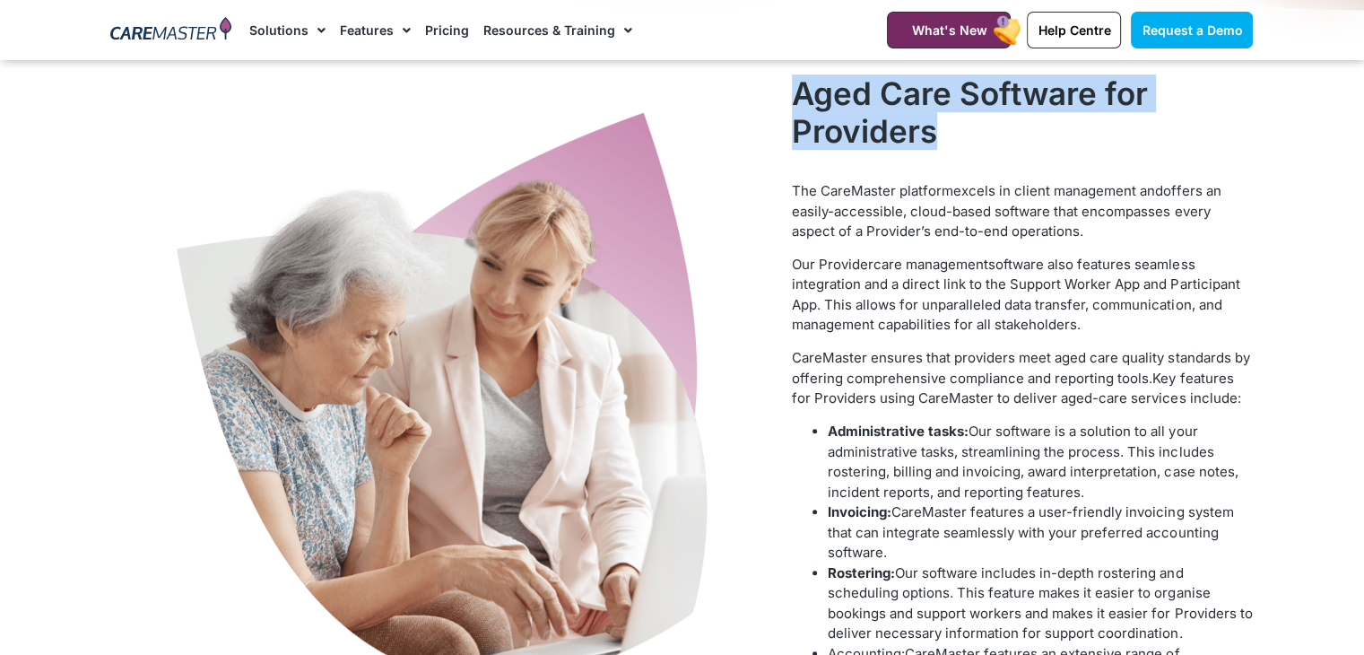
click at [910, 118] on h2 "Aged Care Software for Providers" at bounding box center [1022, 111] width 461 height 75
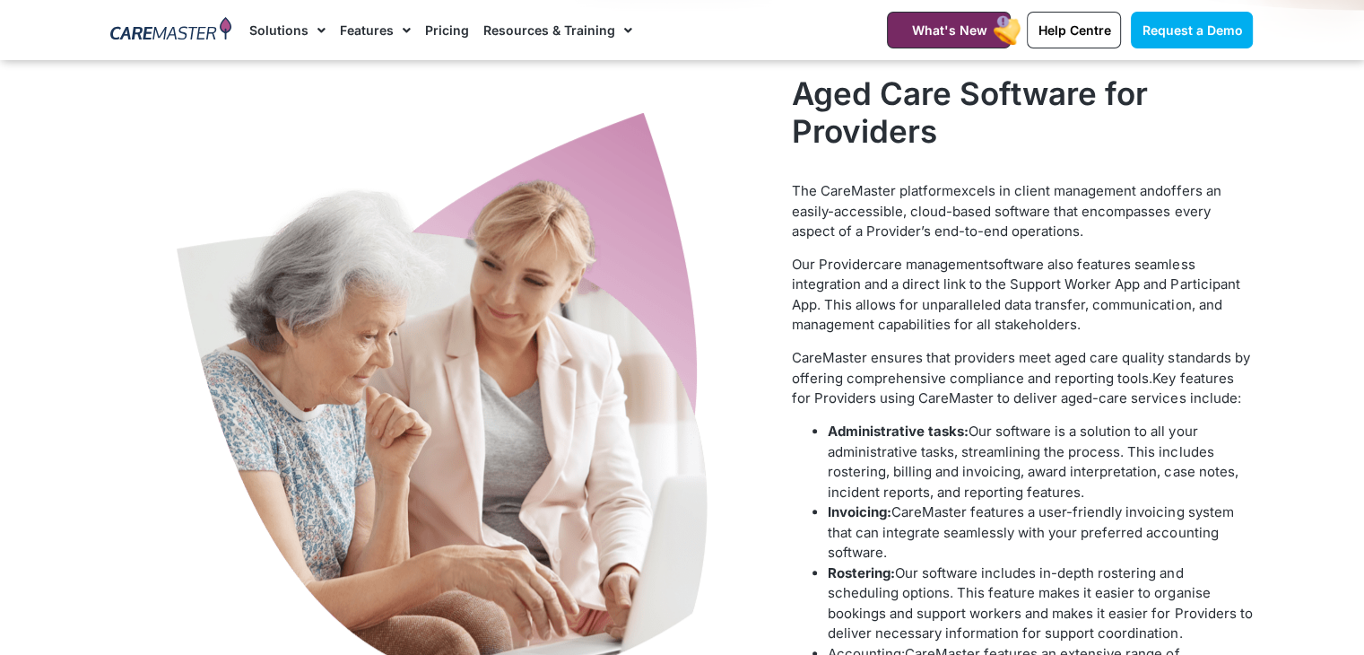
click at [921, 307] on span "software also features seamless integration and a direct link to the Support Wo…" at bounding box center [1016, 295] width 448 height 78
click at [995, 234] on span "offers an easily-accessible, cloud-based software that encompasses every aspect…" at bounding box center [1006, 210] width 429 height 57
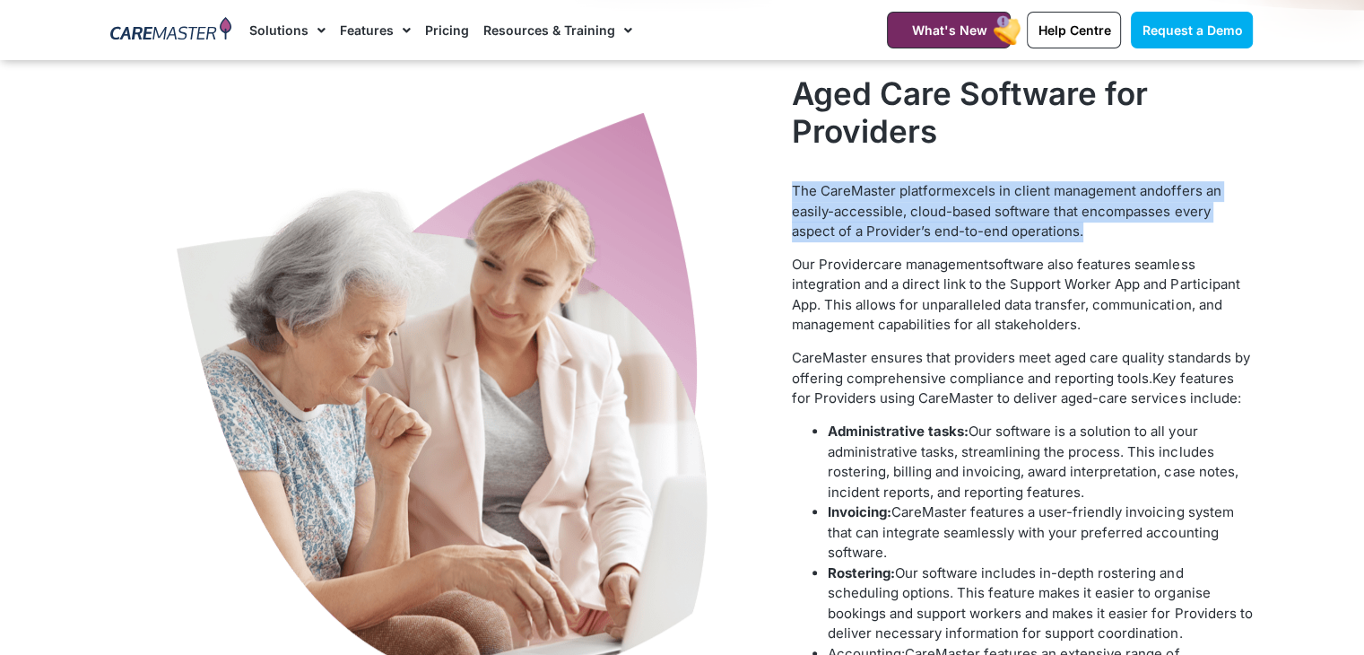
click at [995, 234] on span "offers an easily-accessible, cloud-based software that encompasses every aspect…" at bounding box center [1006, 210] width 429 height 57
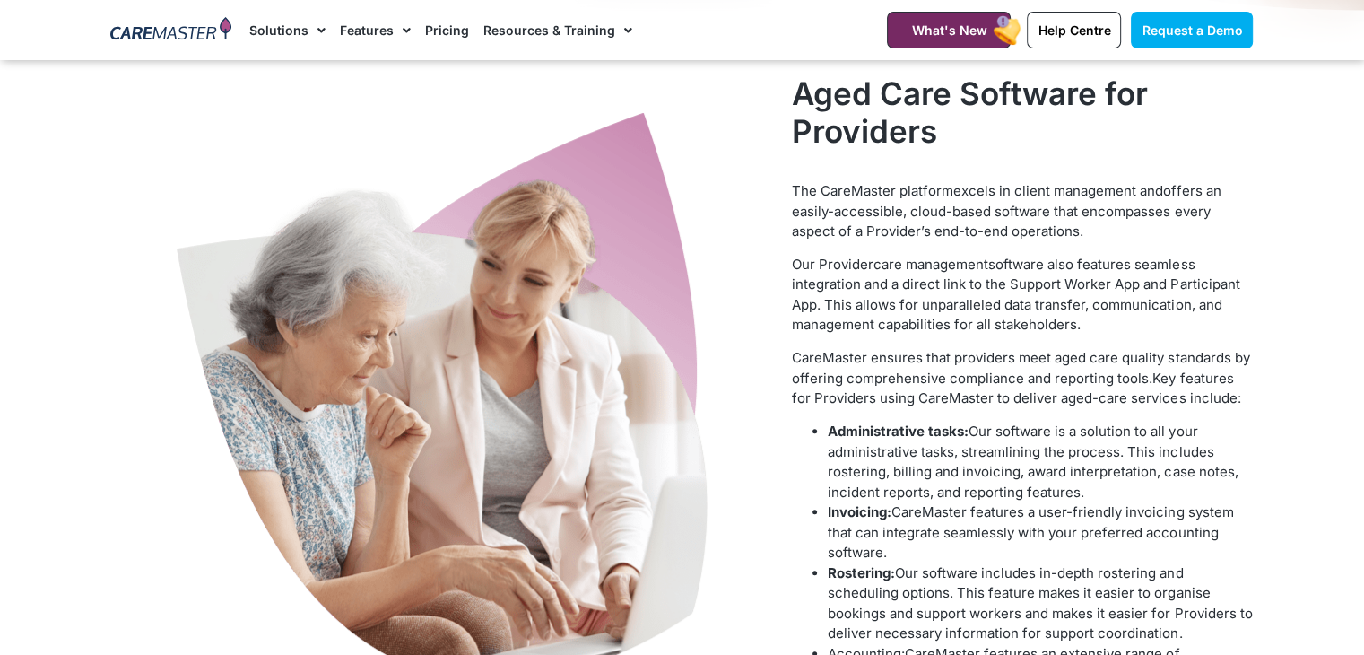
click at [956, 295] on span "software also features seamless integration and a direct link to the Support Wo…" at bounding box center [1016, 295] width 448 height 78
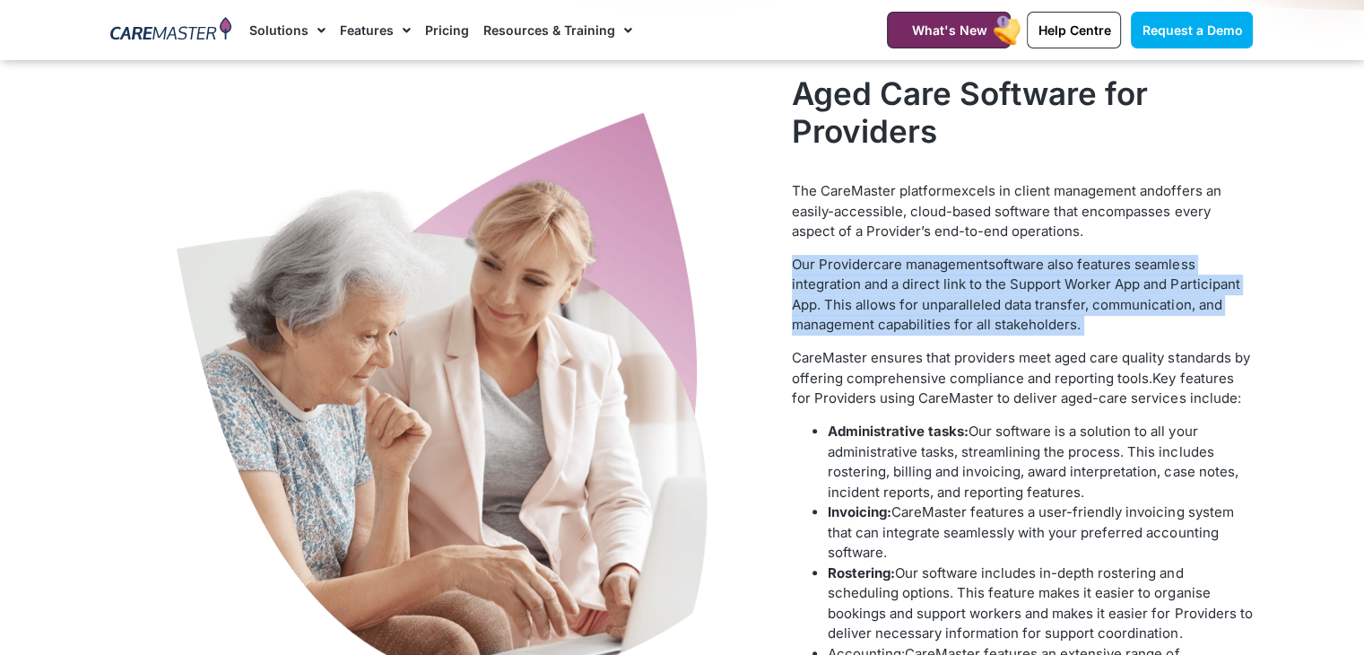
click at [956, 295] on span "software also features seamless integration and a direct link to the Support Wo…" at bounding box center [1016, 295] width 448 height 78
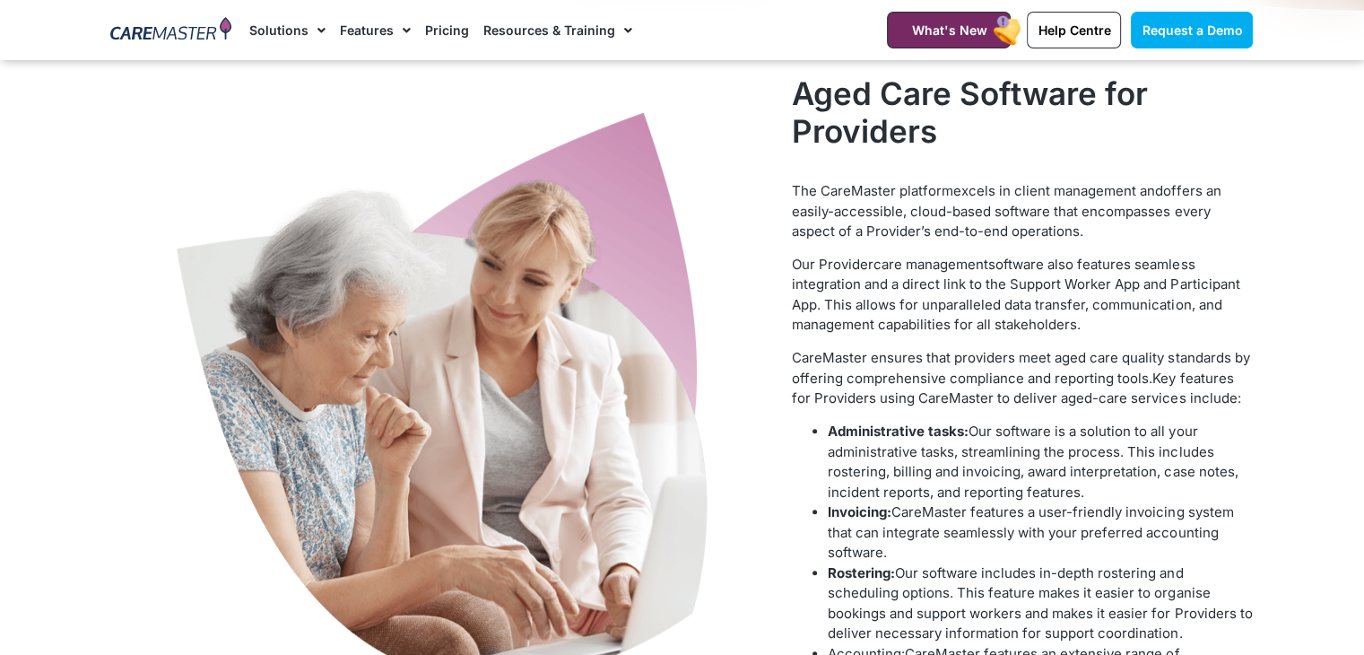
click at [966, 392] on span "Key features for Providers using CareMaster to deliver aged-care services inclu…" at bounding box center [1016, 389] width 449 height 38
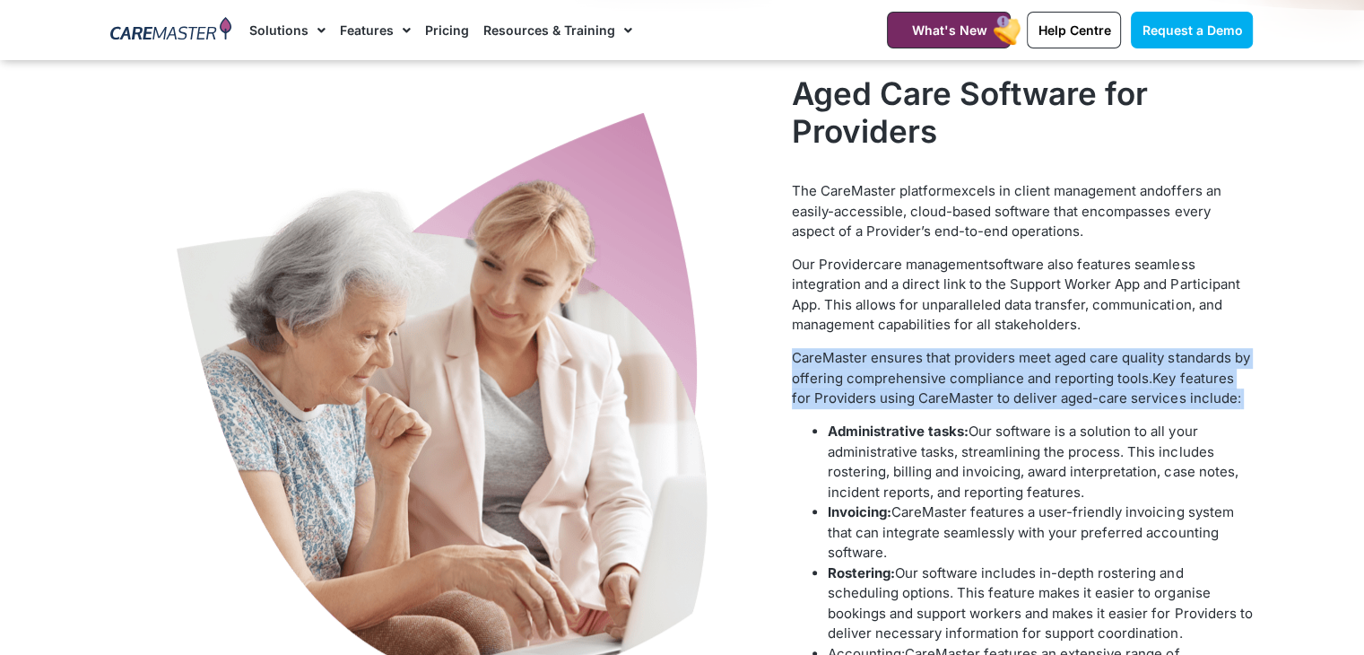
click at [966, 392] on span "Key features for Providers using CareMaster to deliver aged-care services inclu…" at bounding box center [1016, 389] width 449 height 38
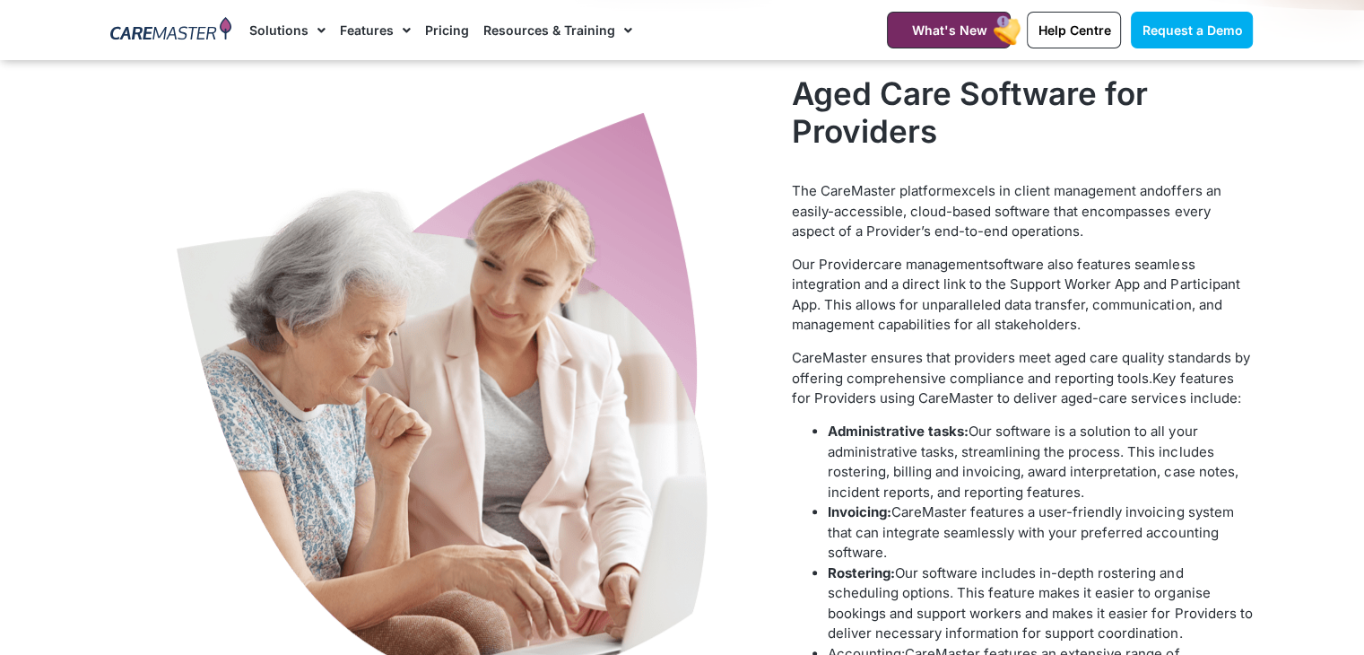
click at [915, 450] on span "Our software is a solution to all your administrative tasks, streamlining the p…" at bounding box center [1033, 461] width 410 height 78
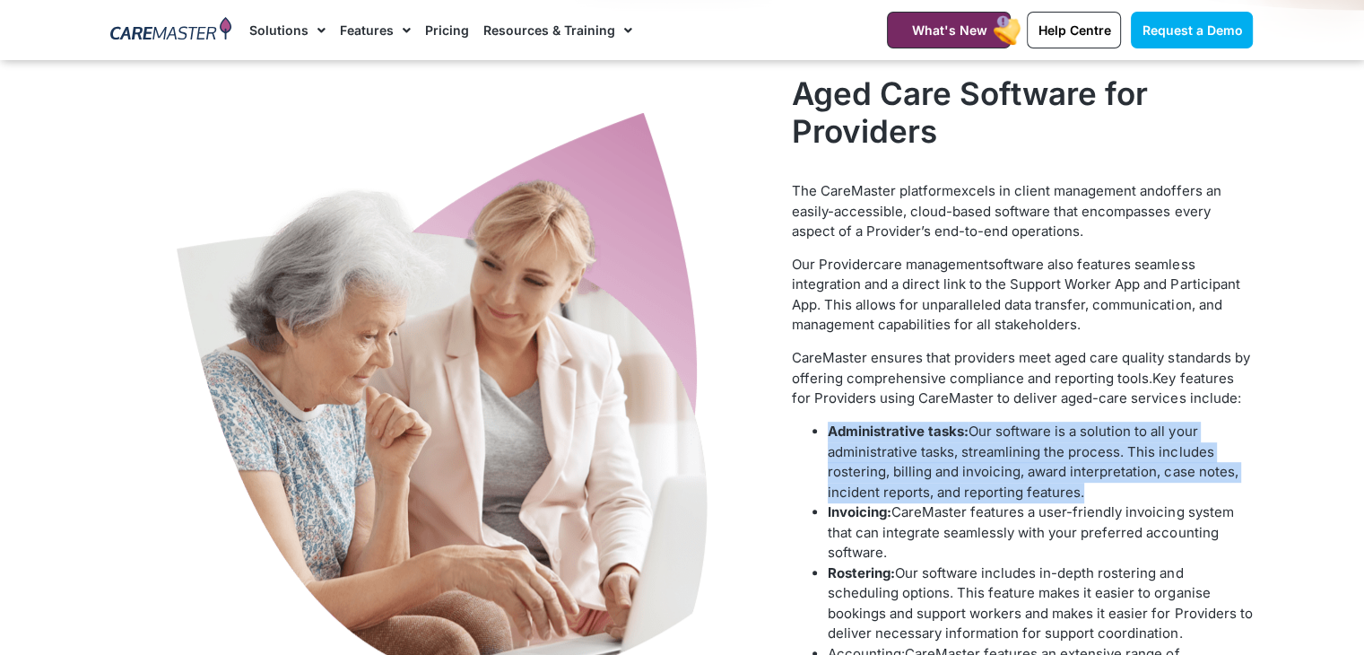
click at [915, 450] on span "Our software is a solution to all your administrative tasks, streamlining the p…" at bounding box center [1033, 461] width 410 height 78
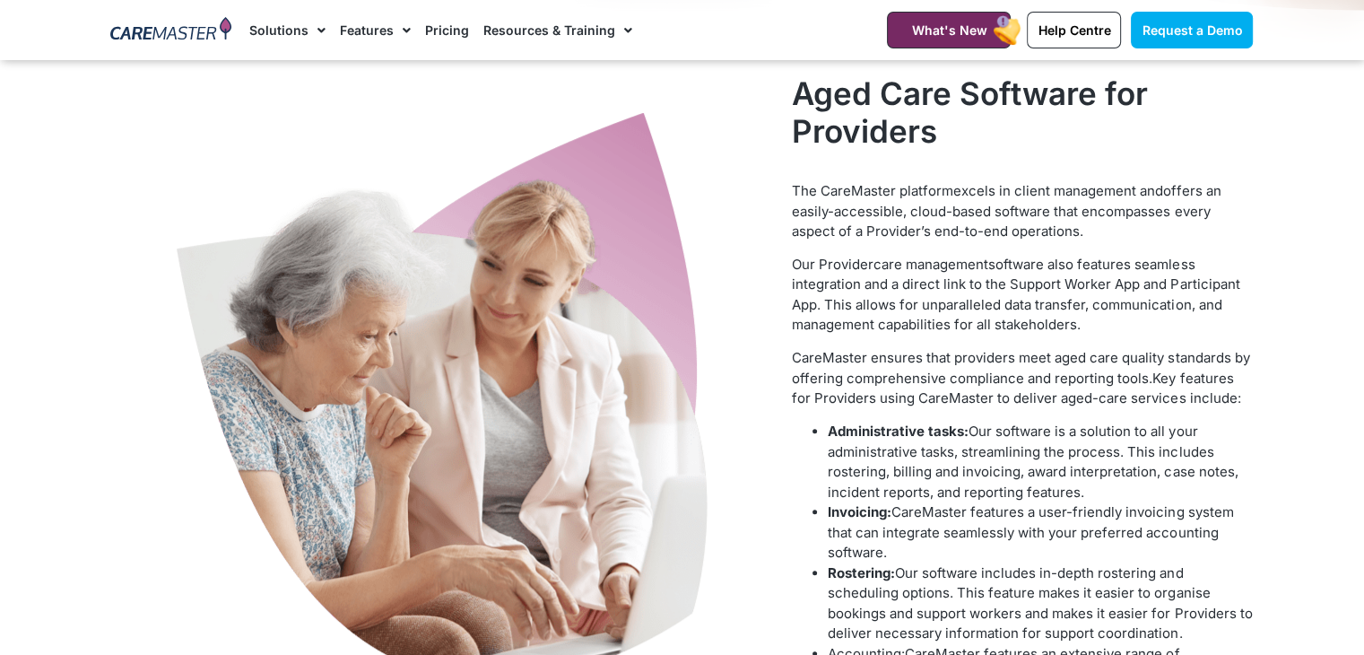
click at [876, 510] on b "Invoicing:" at bounding box center [860, 511] width 64 height 17
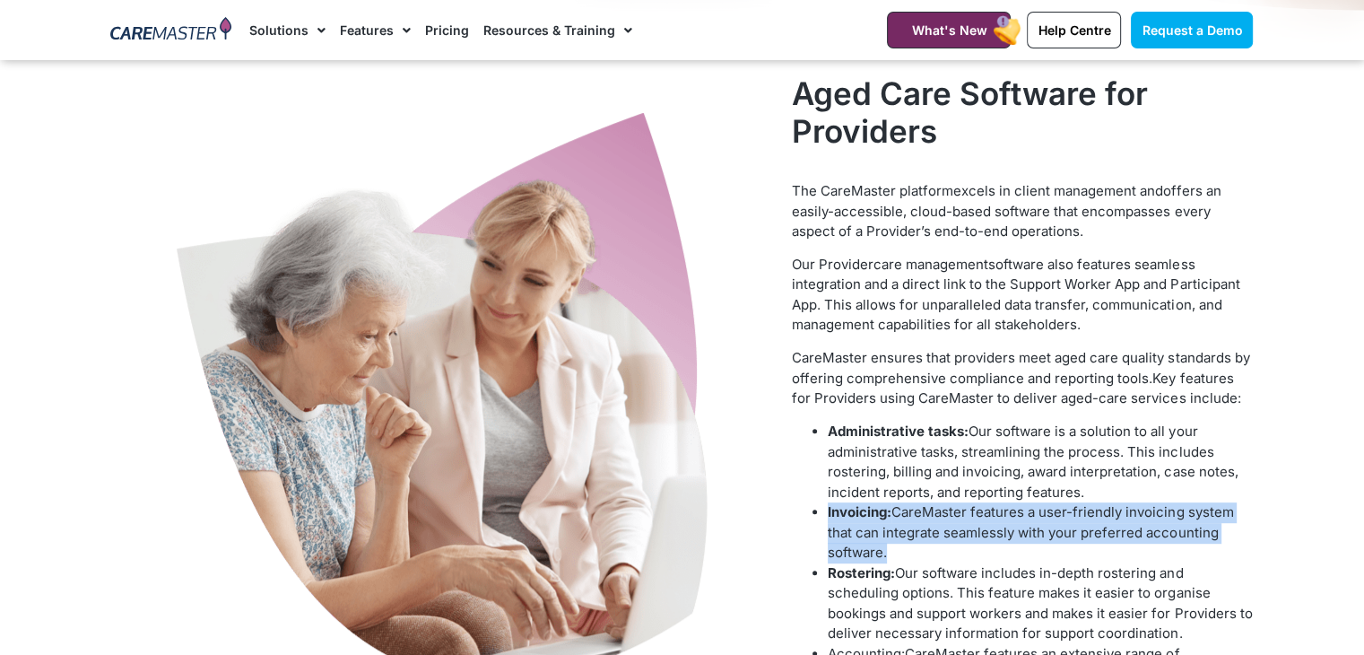
click at [876, 510] on b "Invoicing:" at bounding box center [860, 511] width 64 height 17
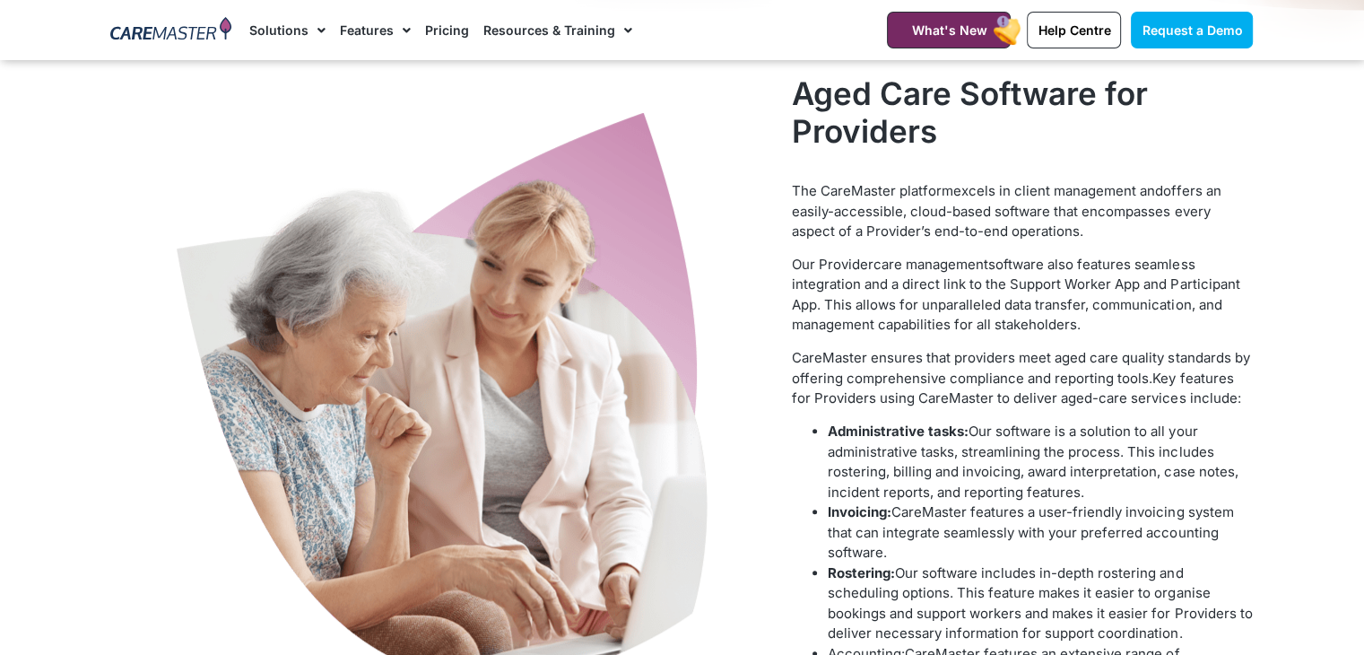
click at [844, 87] on h2 "Aged Care Software for Providers" at bounding box center [1022, 111] width 461 height 75
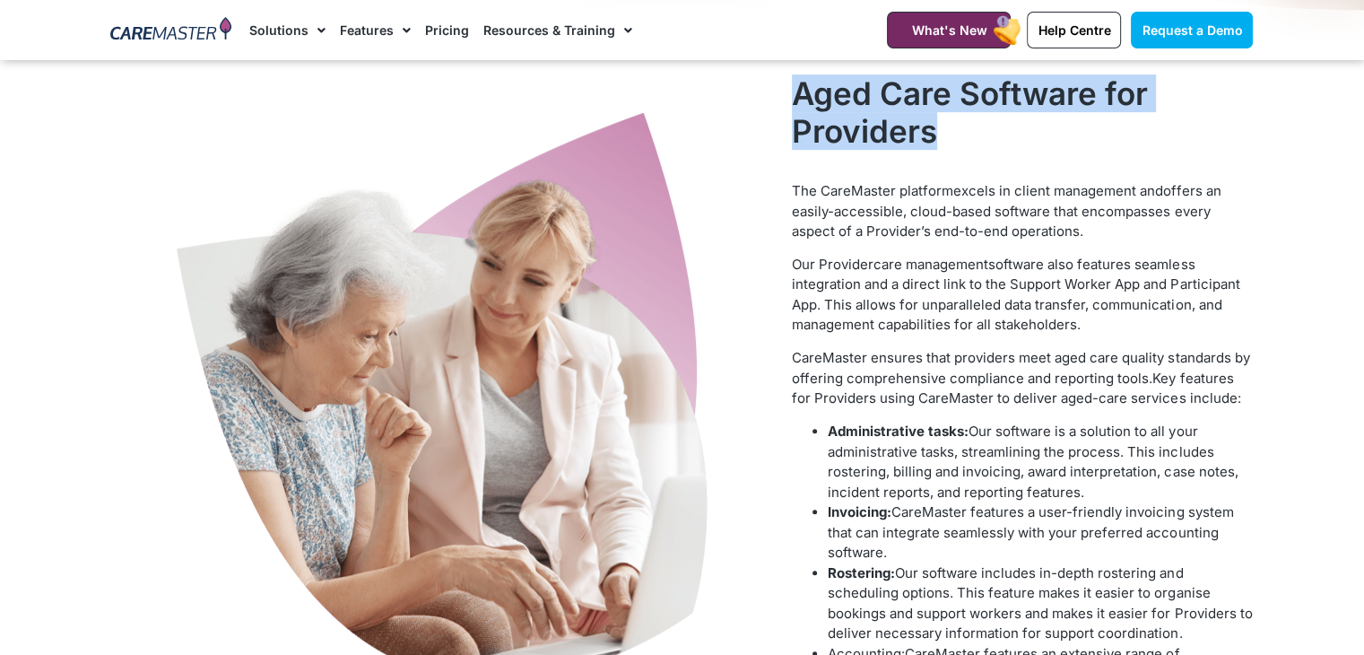
click at [844, 87] on h2 "Aged Care Software for Providers" at bounding box center [1022, 111] width 461 height 75
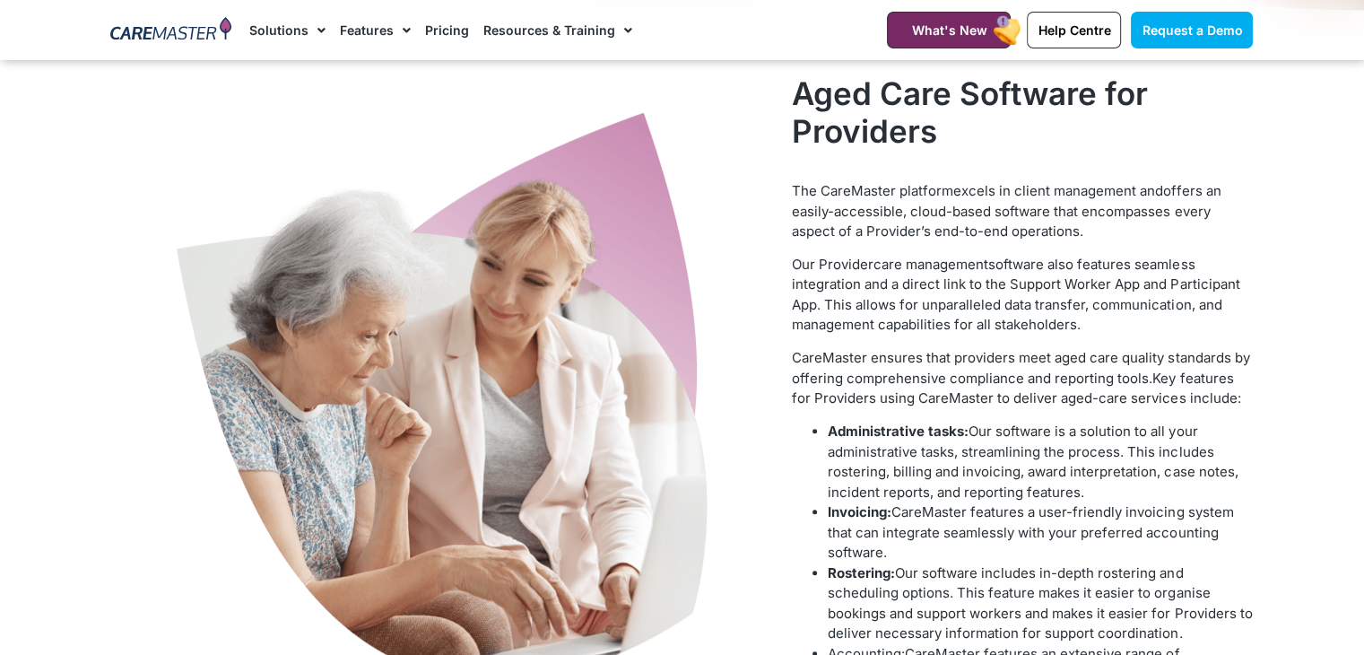
click at [1019, 205] on span "offers an easily-accessible, cloud-based software that encompasses every aspect…" at bounding box center [1006, 210] width 429 height 57
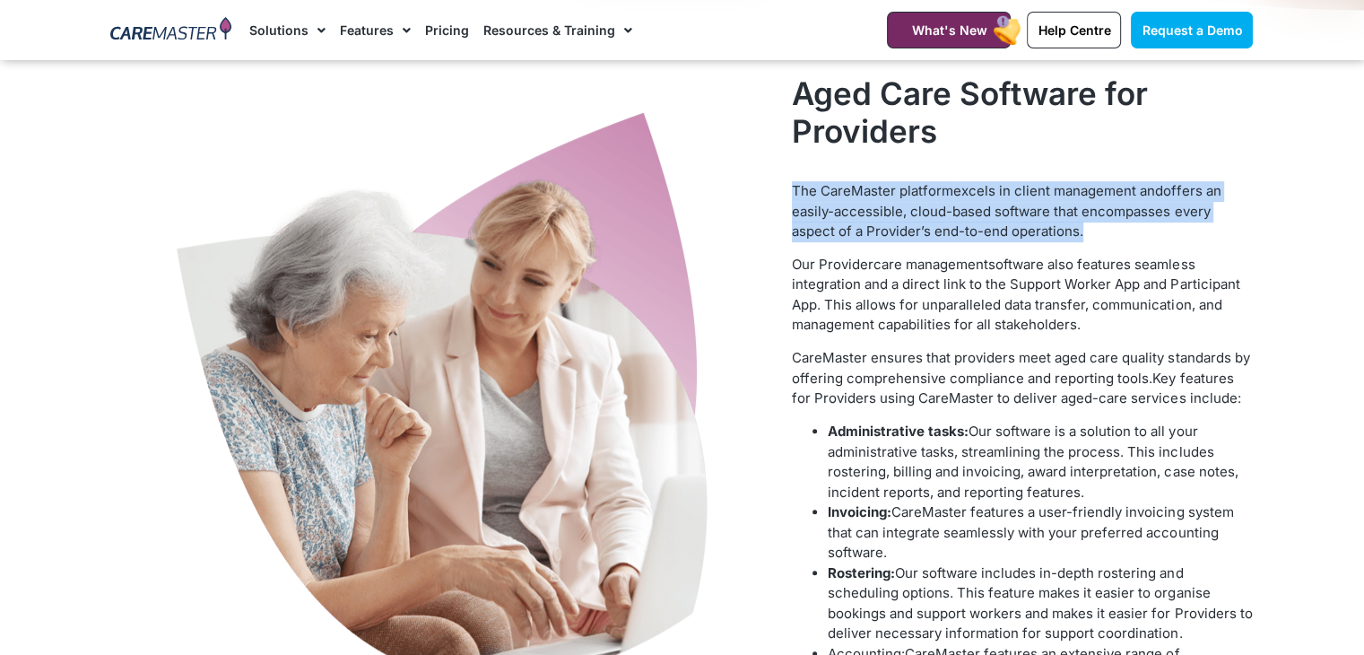
click at [1019, 205] on span "offers an easily-accessible, cloud-based software that encompasses every aspect…" at bounding box center [1006, 210] width 429 height 57
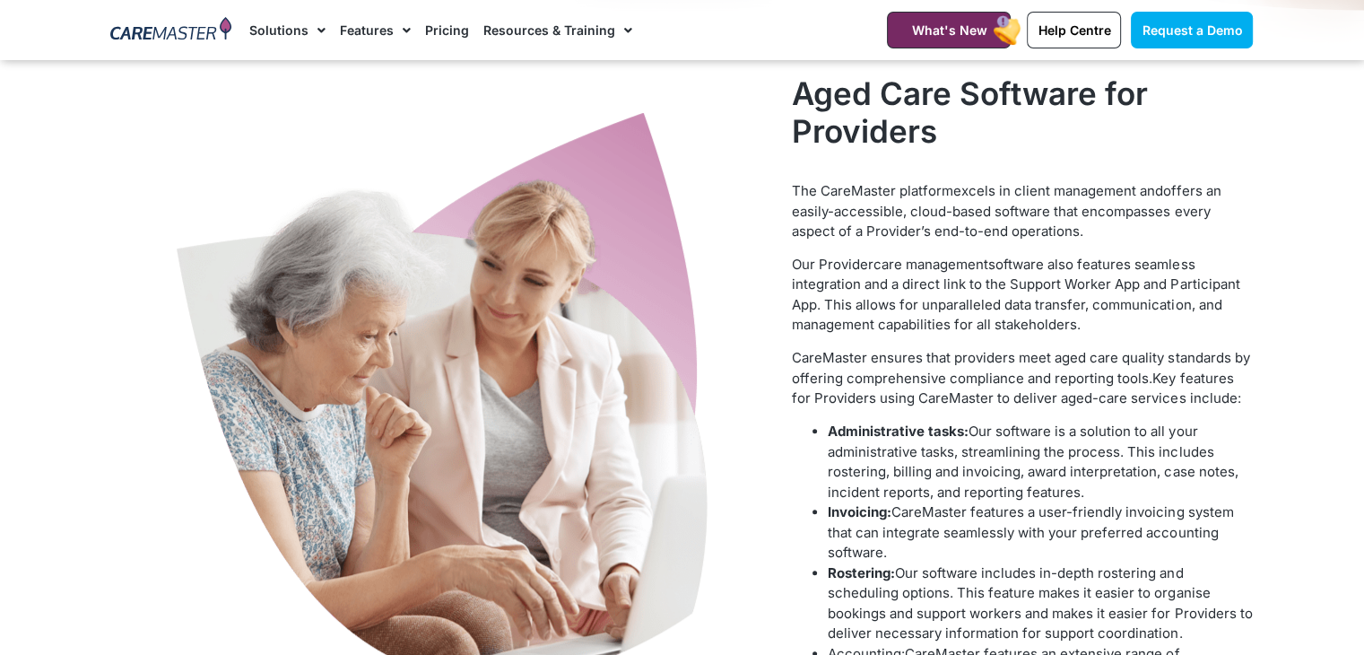
click at [1055, 370] on p "CareMaster ensures that providers meet aged care quality standards by offering …" at bounding box center [1022, 378] width 461 height 61
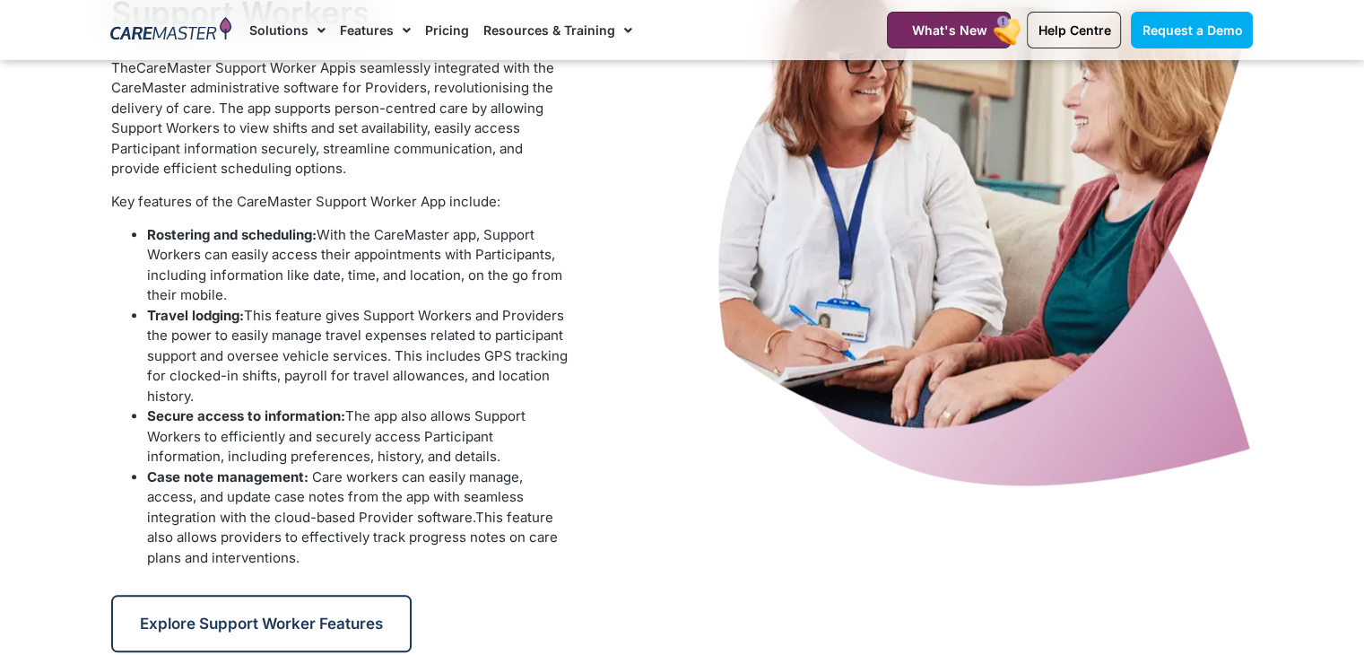
scroll to position [1722, 0]
